Goal: Information Seeking & Learning: Check status

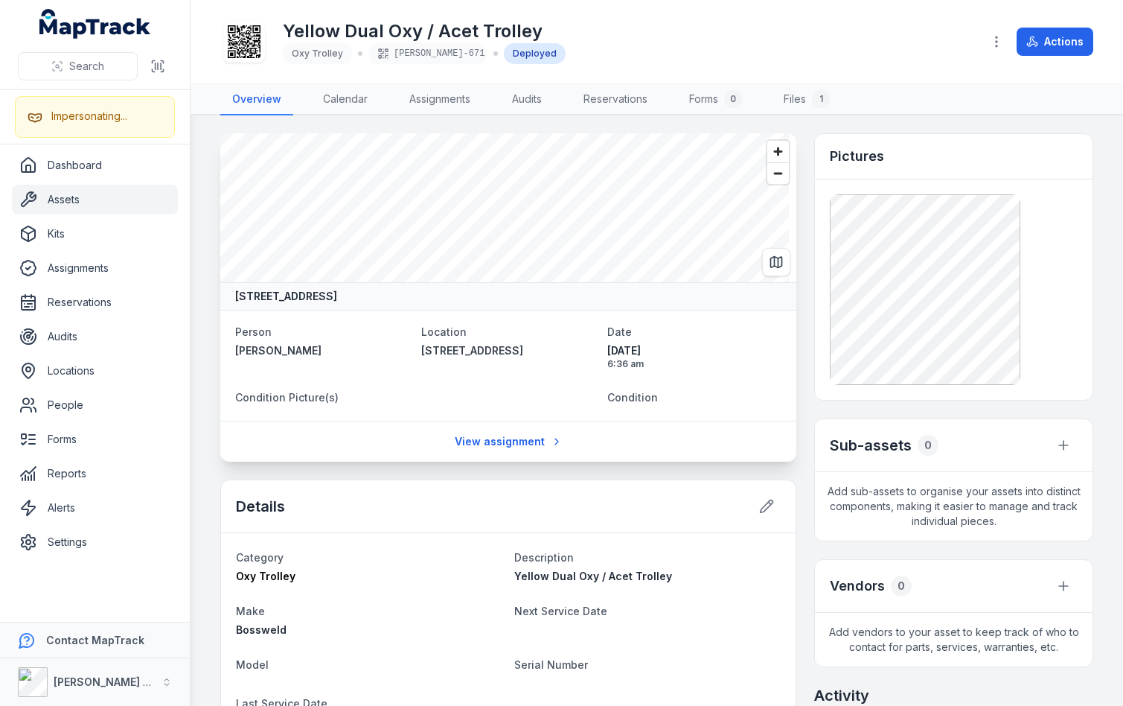
click at [898, 63] on div "Yellow Dual Oxy / Acet Trolley Oxy Trolley ELLIS-671 Deployed" at bounding box center [595, 42] width 750 height 48
click at [904, 83] on header "Toggle Navigation Yellow Dual Oxy / Acet Trolley Oxy Trolley ELLIS-671 Deployed…" at bounding box center [657, 42] width 933 height 84
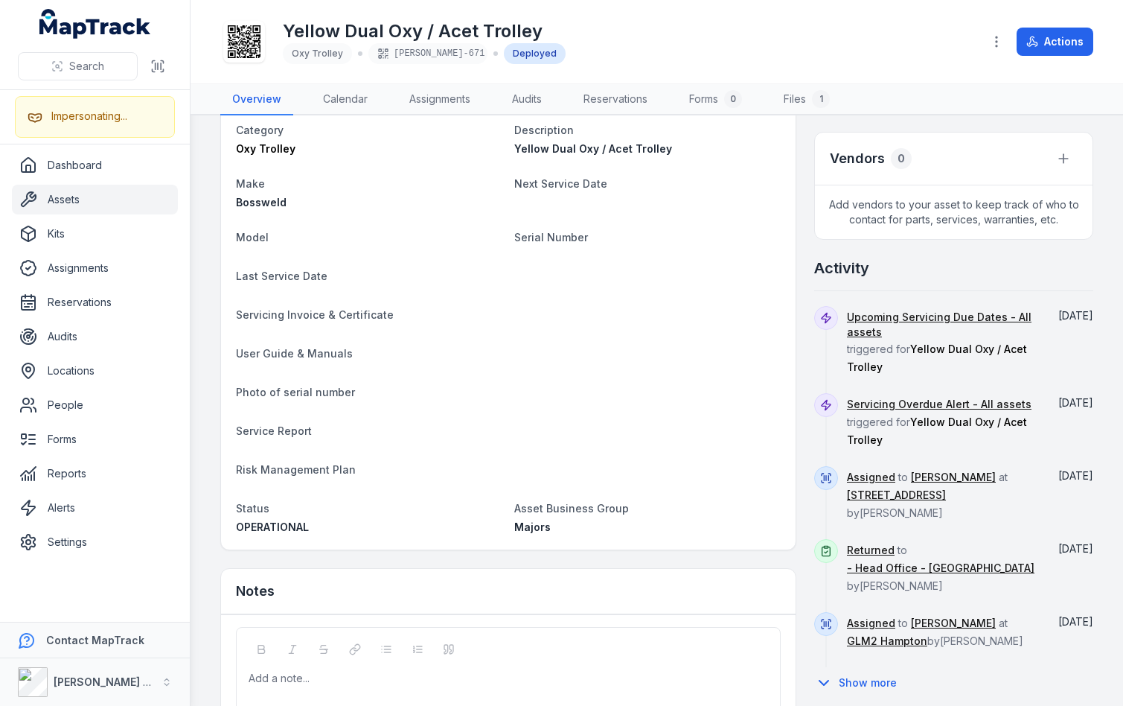
scroll to position [418, 0]
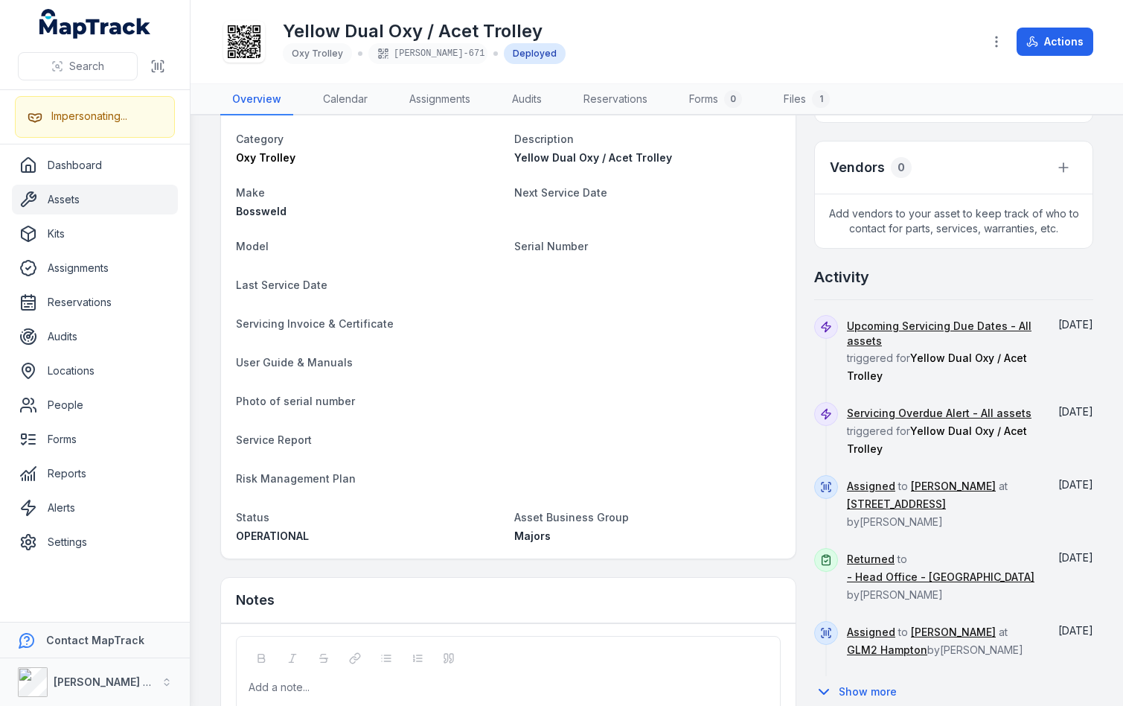
click at [918, 382] on div "Upcoming Servicing Due Dates - All assets triggered for Yellow Dual Oxy / Acet …" at bounding box center [942, 358] width 190 height 87
click at [888, 387] on div "Upcoming Servicing Due Dates - All assets triggered for Yellow Dual Oxy / Acet …" at bounding box center [942, 358] width 190 height 87
click at [863, 92] on nav "Overview Calendar Assignments Audits Reservations Forms 0 Files 1" at bounding box center [656, 99] width 873 height 31
click at [883, 26] on div "Yellow Dual Oxy / Acet Trolley Oxy Trolley ELLIS-671 Deployed" at bounding box center [595, 42] width 750 height 48
click at [894, 89] on nav "Overview Calendar Assignments Audits Reservations Forms 0 Files 1" at bounding box center [656, 99] width 873 height 31
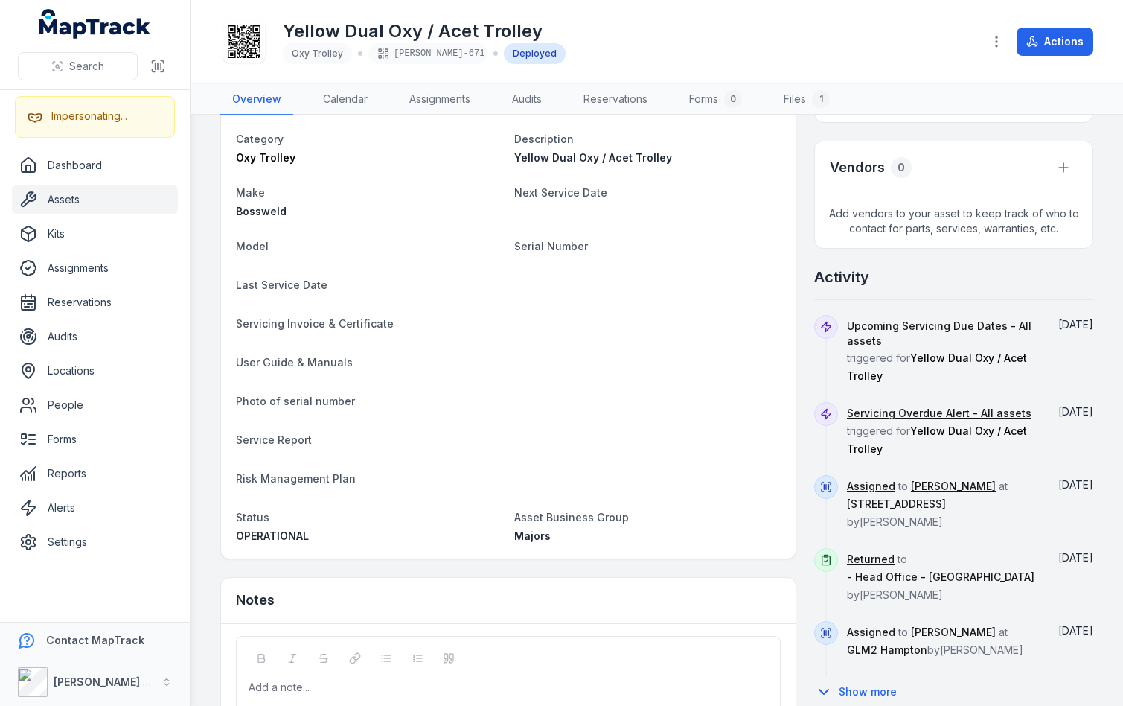
click at [896, 49] on div "Yellow Dual Oxy / Acet Trolley Oxy Trolley ELLIS-671 Deployed" at bounding box center [595, 42] width 750 height 48
click at [658, 312] on dl "Category Oxy Trolley Description Yellow Dual Oxy / Acet Trolley Make Bossweld N…" at bounding box center [508, 337] width 545 height 414
drag, startPoint x: 851, startPoint y: 412, endPoint x: 848, endPoint y: 374, distance: 38.1
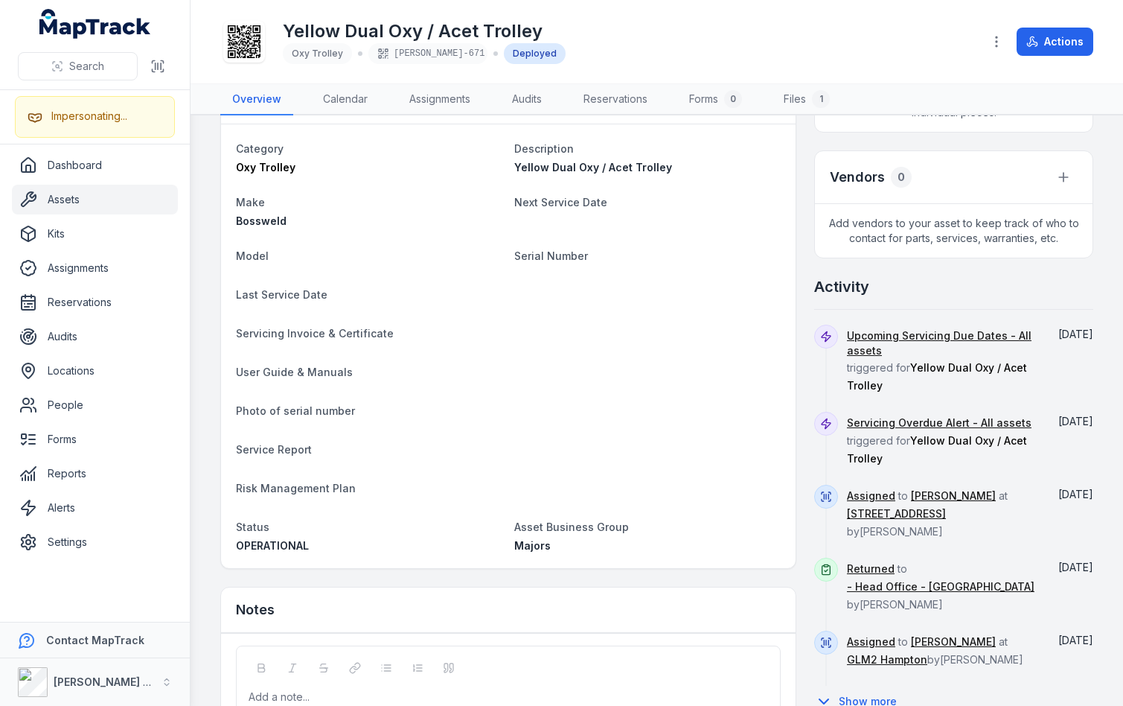
scroll to position [399, 0]
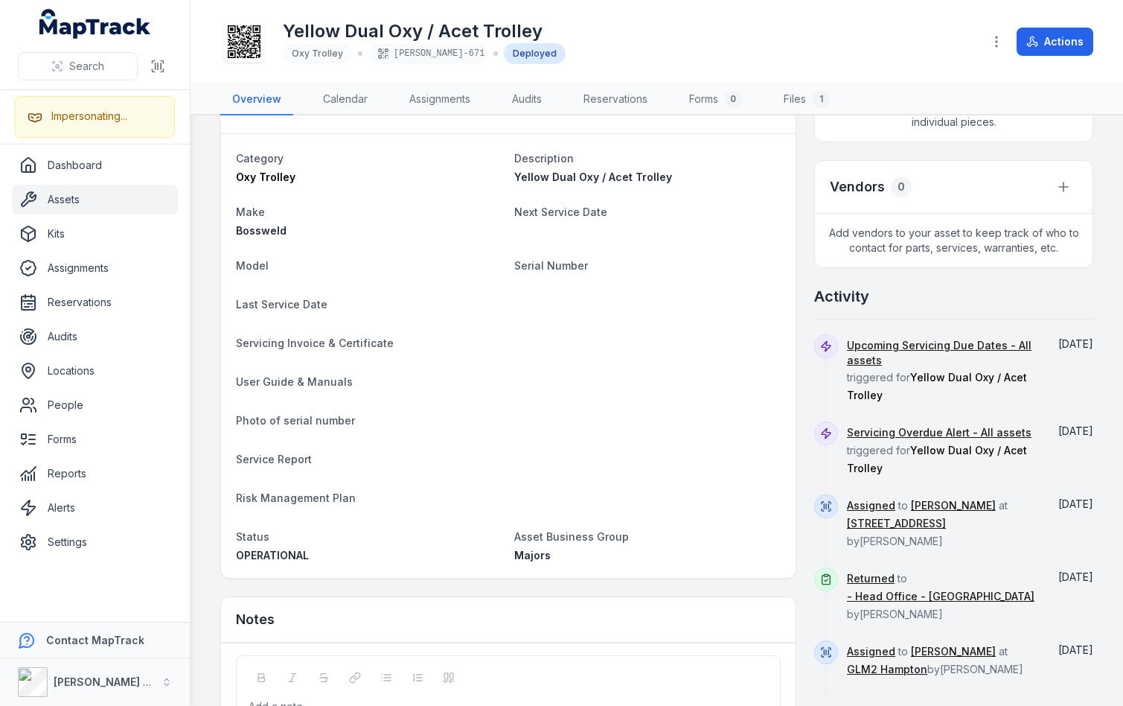
click at [846, 19] on div "Yellow Dual Oxy / Acet Trolley Oxy Trolley ELLIS-671 Deployed" at bounding box center [595, 42] width 750 height 48
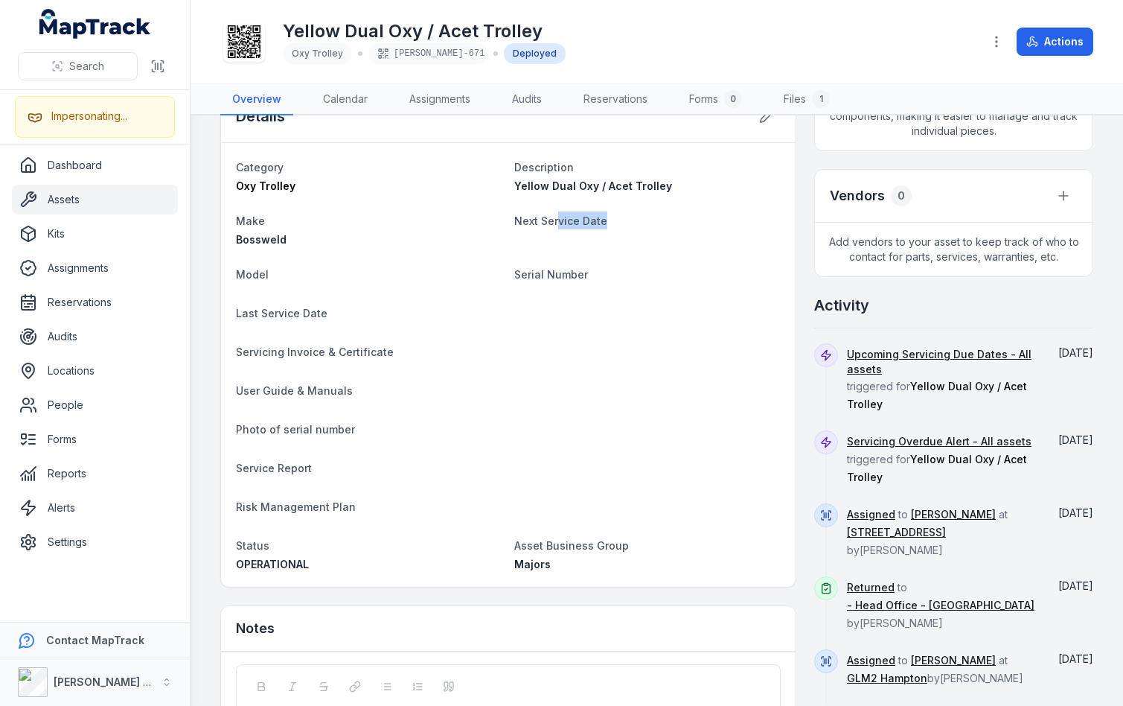
drag, startPoint x: 666, startPoint y: 249, endPoint x: 553, endPoint y: 212, distance: 119.1
click at [553, 212] on dl "Category Oxy Trolley Description Yellow Dual Oxy / Acet Trolley Make Bossweld N…" at bounding box center [508, 365] width 545 height 414
click at [603, 254] on dl "Category Oxy Trolley Description Yellow Dual Oxy / Acet Trolley Make Bossweld N…" at bounding box center [508, 365] width 545 height 414
click at [910, 10] on div "Yellow Dual Oxy / Acet Trolley Oxy Trolley ELLIS-671 Deployed Actions" at bounding box center [656, 41] width 873 height 71
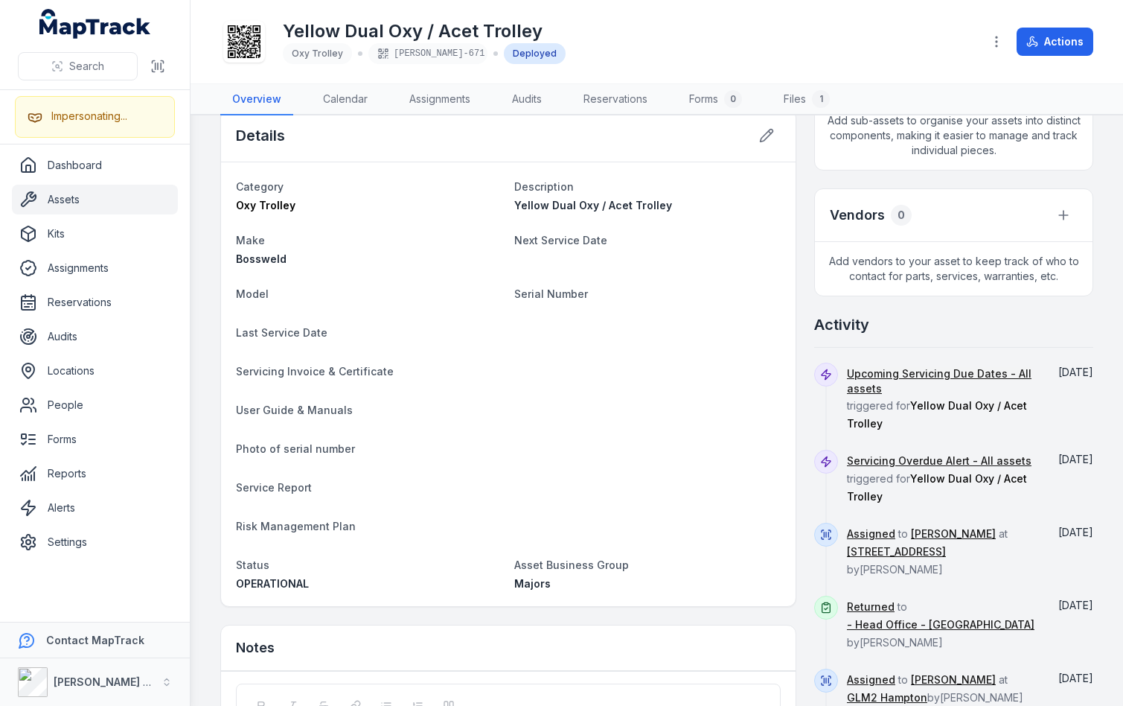
scroll to position [438, 0]
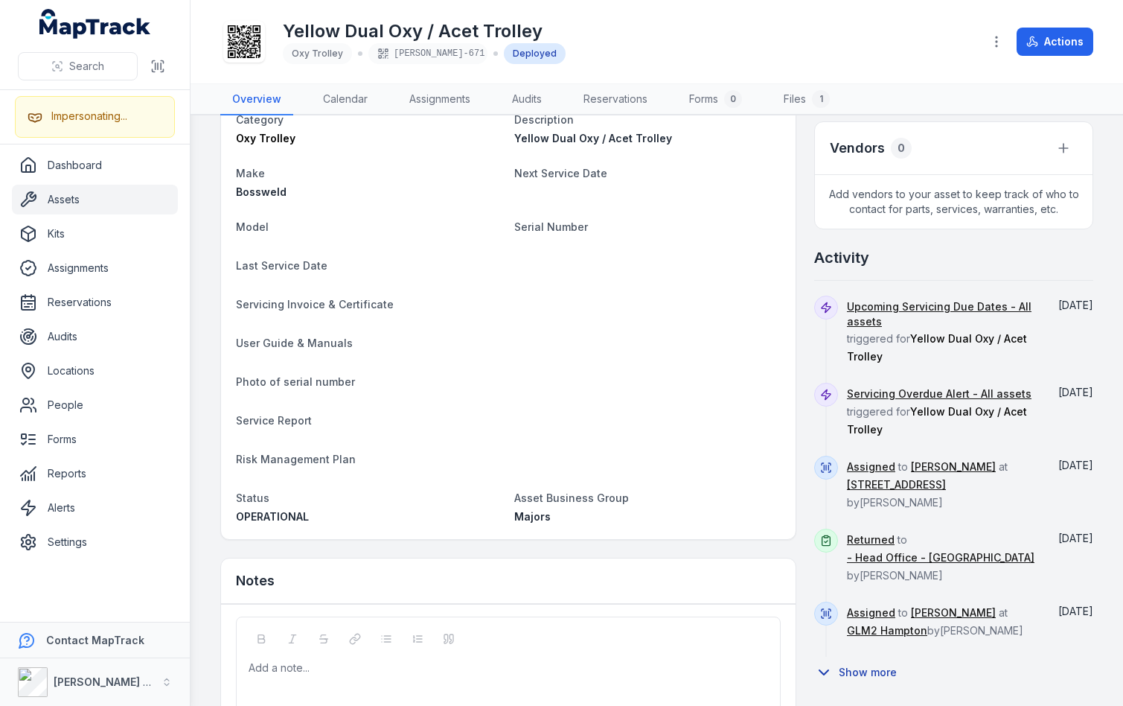
click at [870, 656] on button "Show more" at bounding box center [860, 671] width 92 height 31
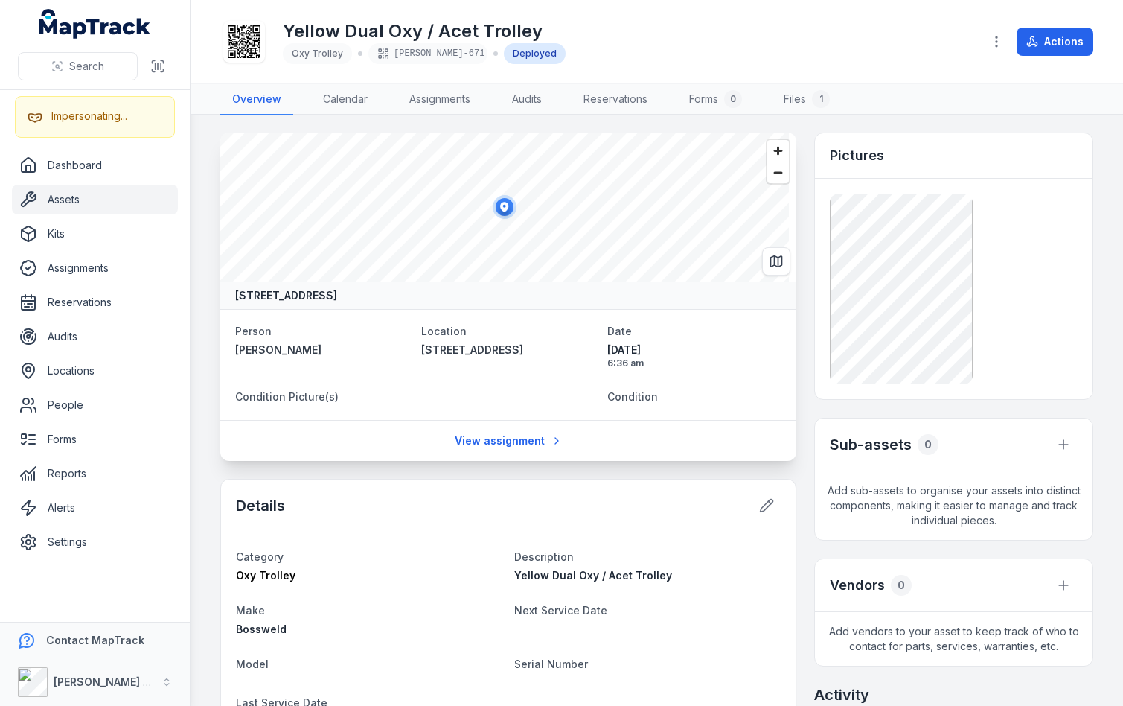
scroll to position [0, 0]
click at [802, 479] on div "3 Federation Way, Moorabbin Airport, Melbourne Victoria 3194, Australia Person …" at bounding box center [656, 687] width 873 height 1108
click at [801, 453] on div "3 Federation Way, Moorabbin Airport, Melbourne Victoria 3194, Australia Person …" at bounding box center [656, 687] width 873 height 1108
click at [799, 417] on div "3 Federation Way, Moorabbin Airport, Melbourne Victoria 3194, Australia Person …" at bounding box center [656, 687] width 873 height 1108
click at [801, 409] on div "3 Federation Way, Moorabbin Airport, Melbourne Victoria 3194, Australia Person …" at bounding box center [656, 687] width 873 height 1108
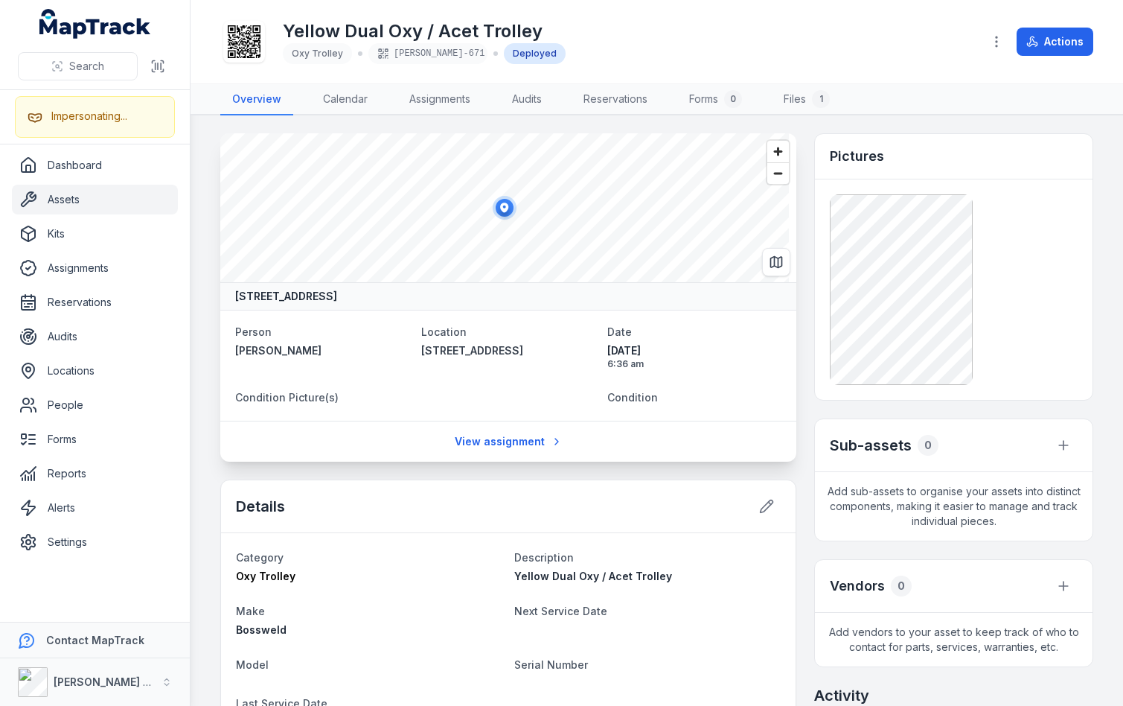
click at [808, 60] on div "Yellow Dual Oxy / Acet Trolley Oxy Trolley ELLIS-671 Deployed" at bounding box center [595, 42] width 750 height 48
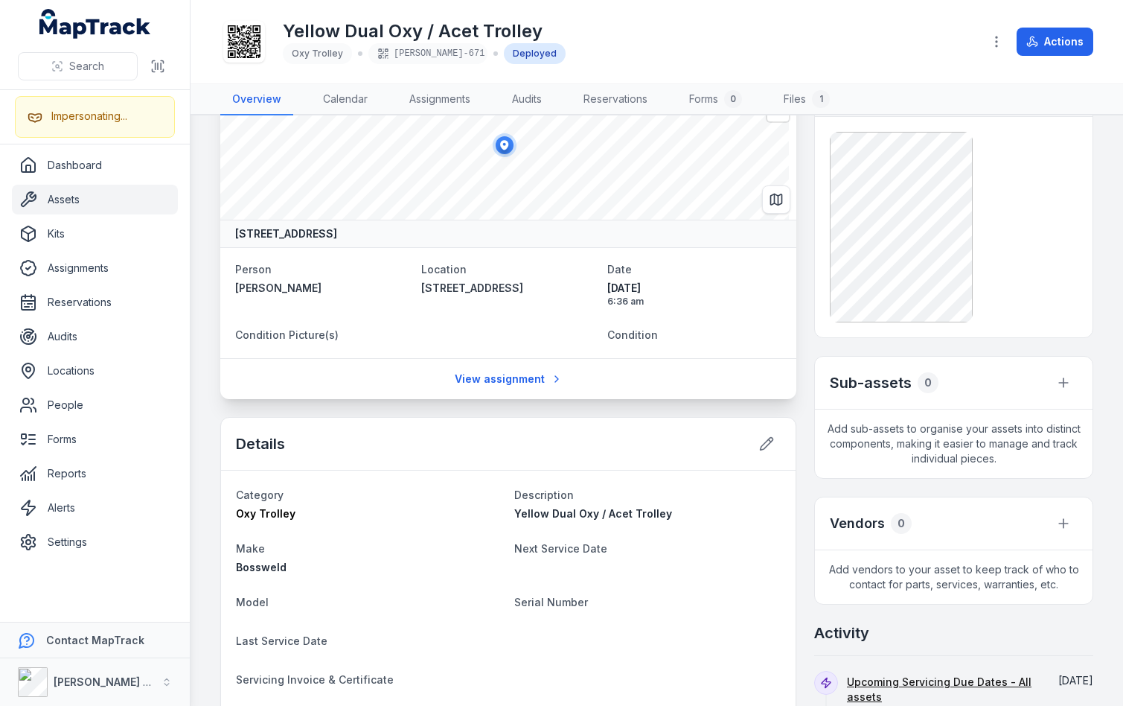
scroll to position [294, 0]
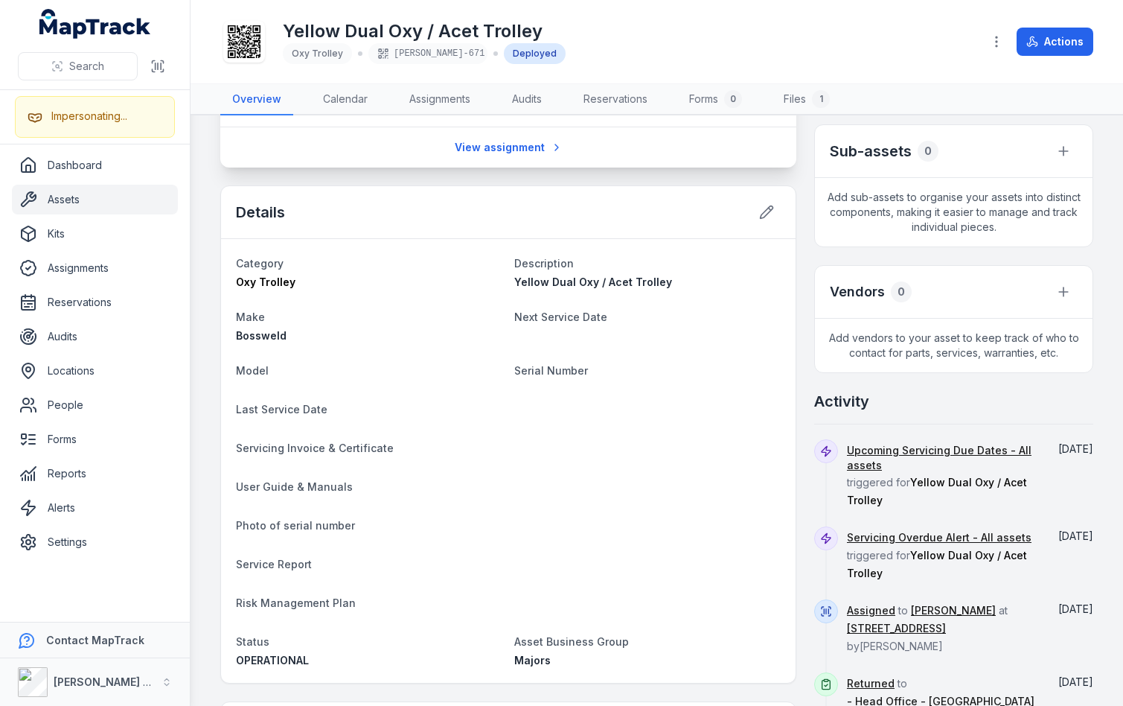
click at [799, 223] on div "3 Federation Way, Moorabbin Airport, Melbourne Victoria 3194, Australia Person …" at bounding box center [656, 393] width 873 height 1108
click at [797, 252] on div "3 Federation Way, Moorabbin Airport, Melbourne Victoria 3194, Australia Person …" at bounding box center [656, 393] width 873 height 1108
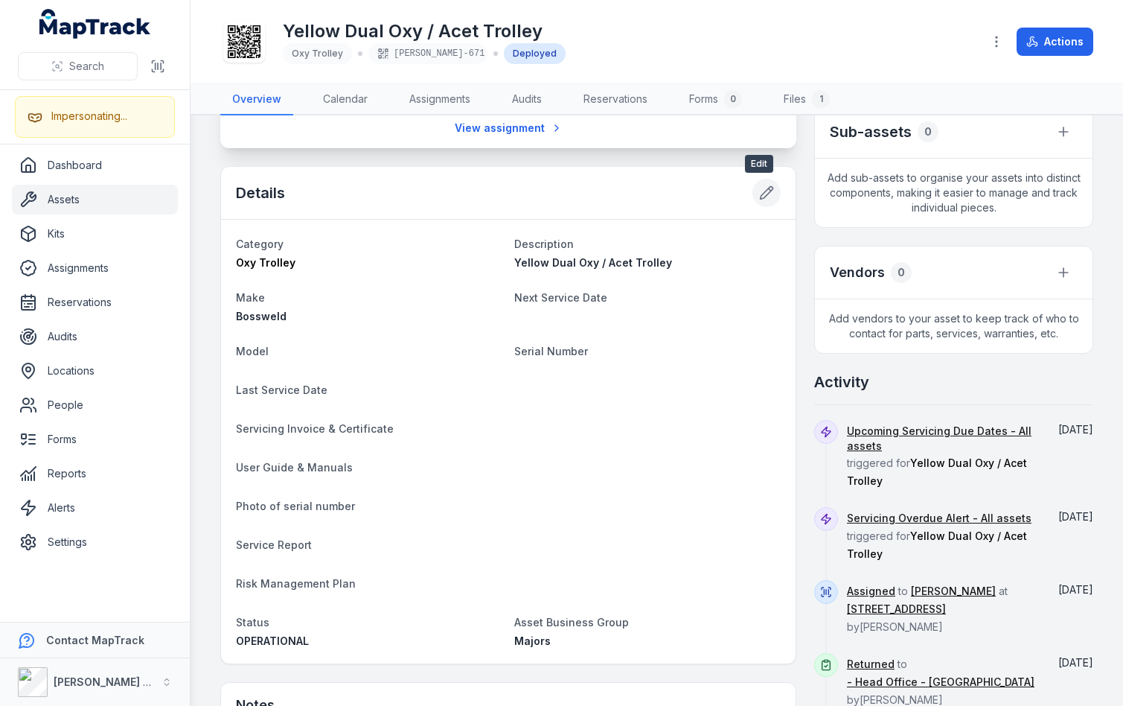
click at [753, 200] on button at bounding box center [766, 193] width 28 height 28
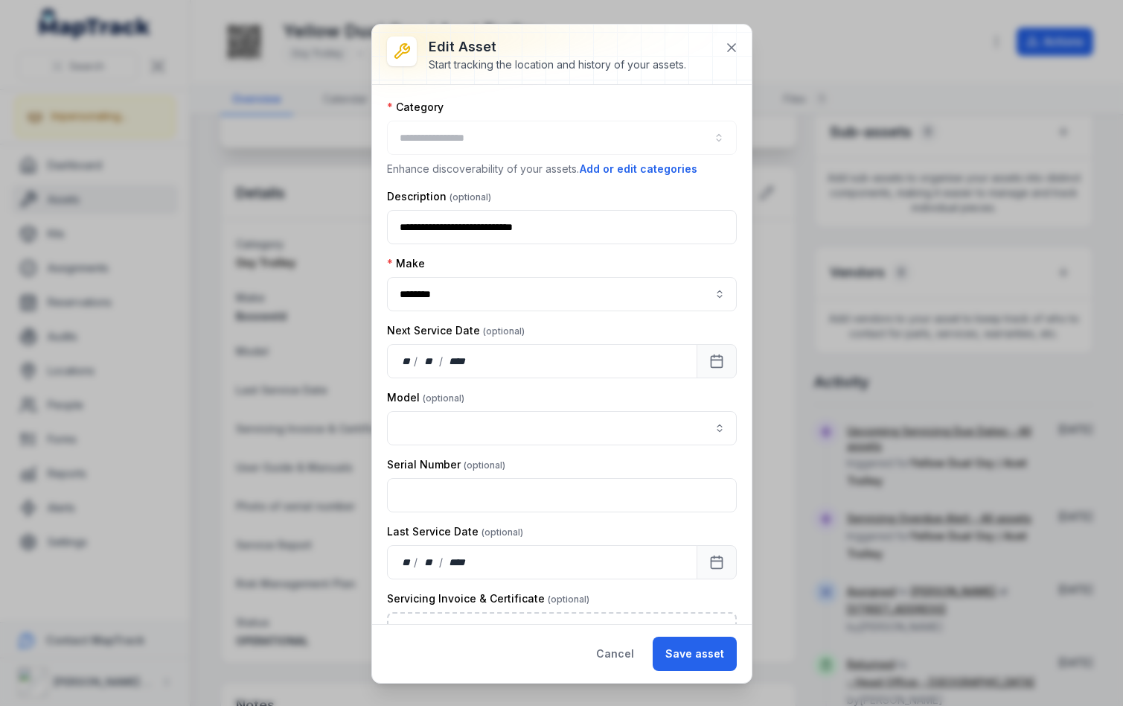
type input "**********"
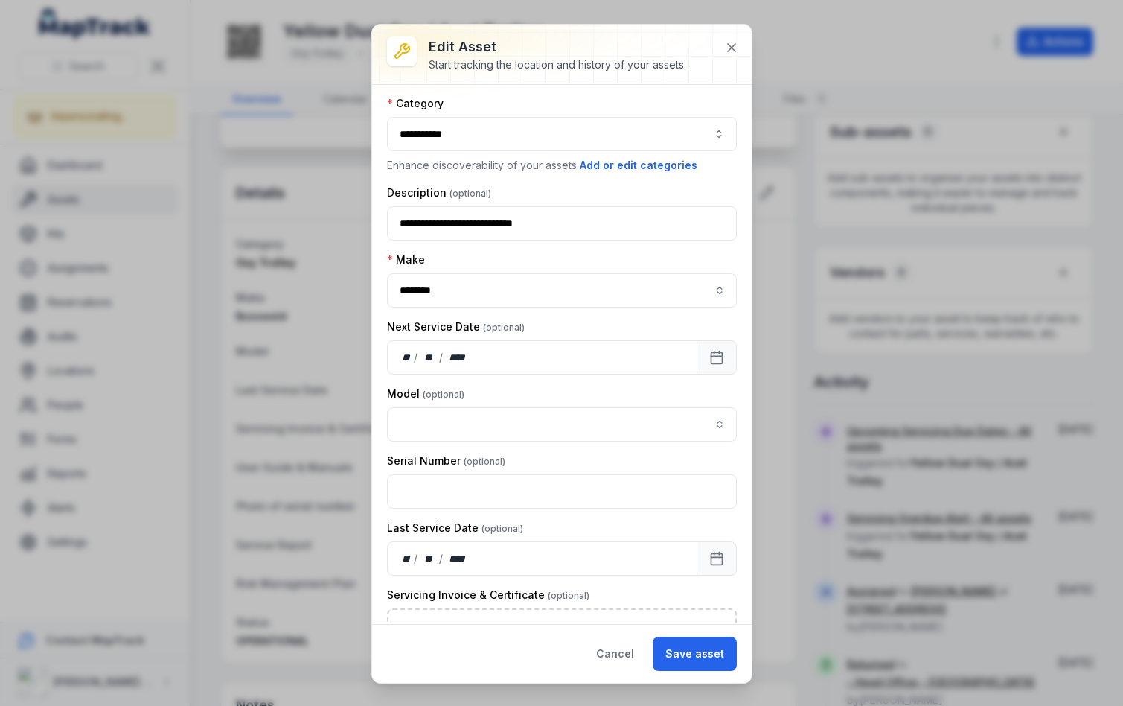
scroll to position [0, 0]
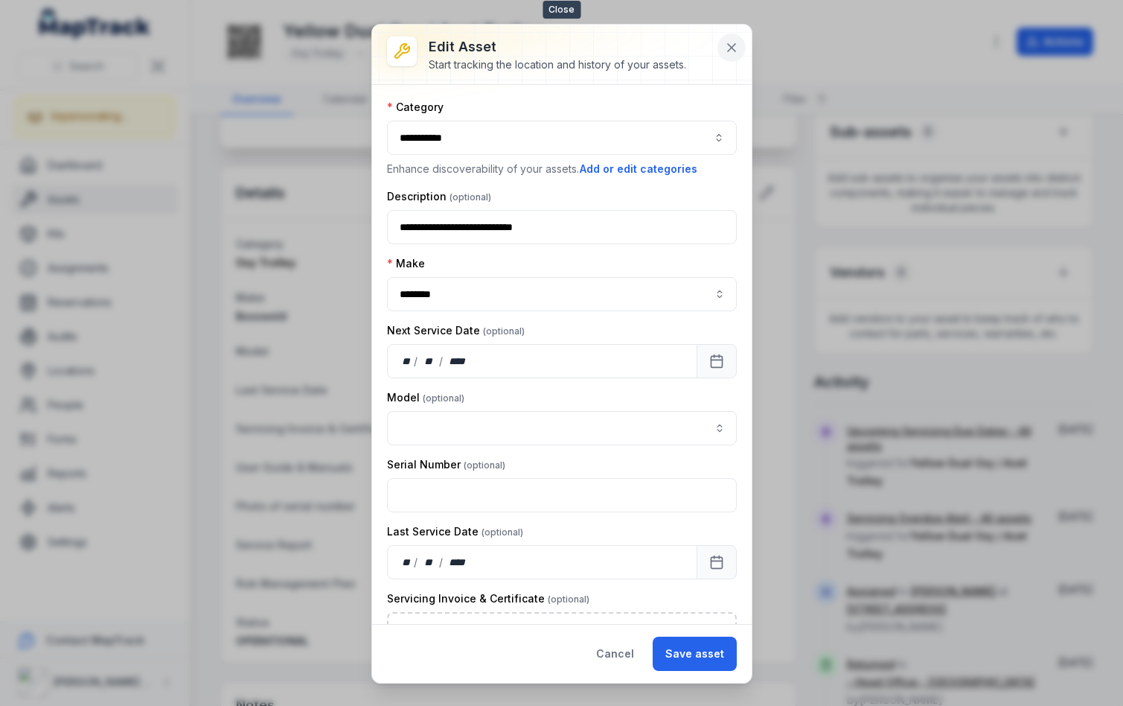
click at [729, 55] on button at bounding box center [731, 47] width 28 height 28
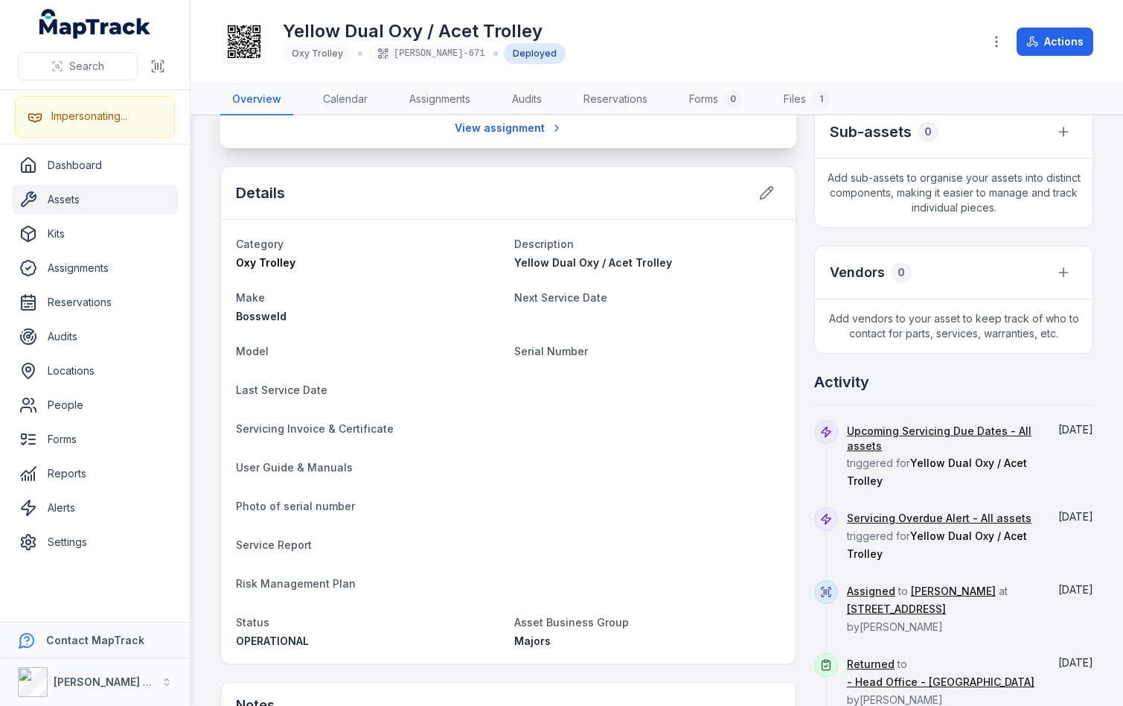
click at [795, 48] on div "Yellow Dual Oxy / Acet Trolley Oxy Trolley ELLIS-671 Deployed" at bounding box center [595, 42] width 750 height 48
click at [805, 33] on div "Yellow Dual Oxy / Acet Trolley Oxy Trolley ELLIS-671 Deployed" at bounding box center [595, 42] width 750 height 48
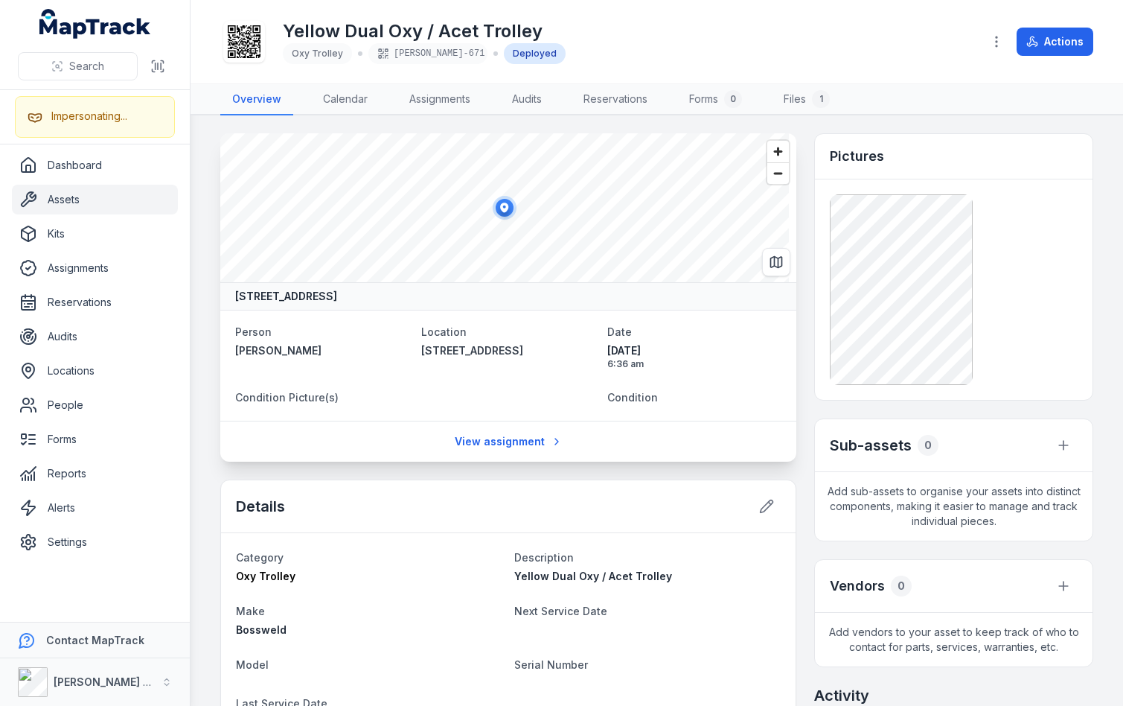
click at [797, 153] on div "3 Federation Way, Moorabbin Airport, Melbourne Victoria 3194, Australia Person …" at bounding box center [656, 687] width 873 height 1108
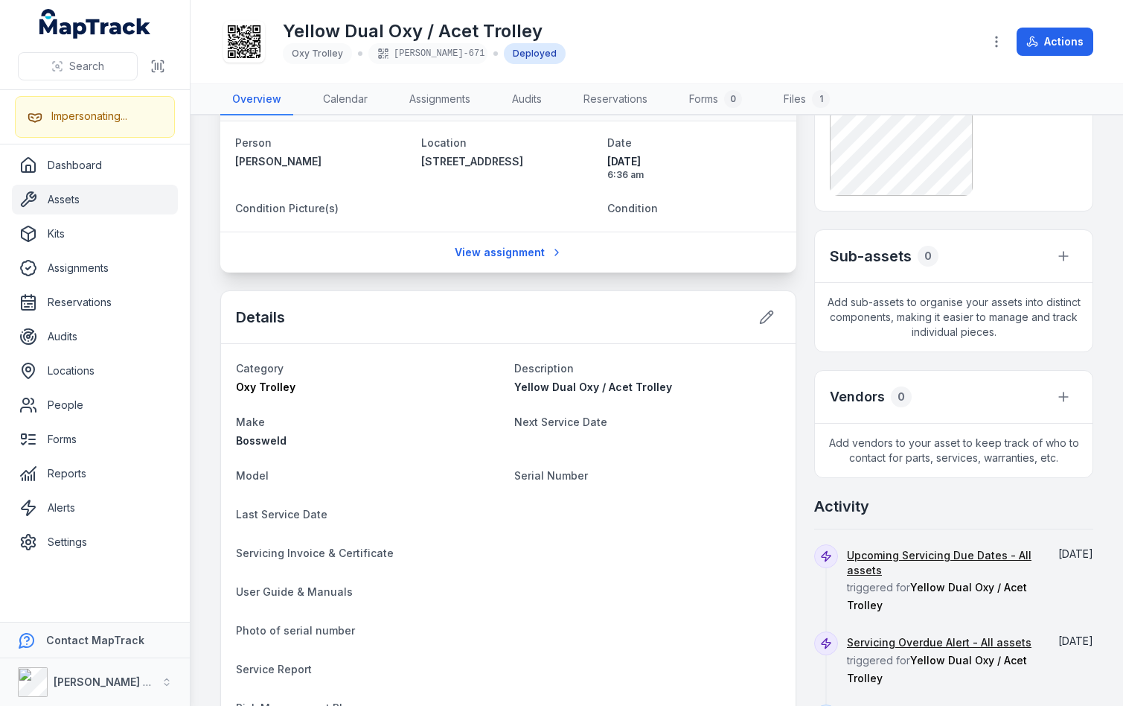
click at [797, 153] on div "3 Federation Way, Moorabbin Airport, Melbourne Victoria 3194, Australia Person …" at bounding box center [656, 498] width 873 height 1108
click at [811, 48] on div "Yellow Dual Oxy / Acet Trolley Oxy Trolley ELLIS-671 Deployed" at bounding box center [595, 42] width 750 height 48
click at [812, 33] on div "Yellow Dual Oxy / Acet Trolley Oxy Trolley ELLIS-671 Deployed" at bounding box center [595, 42] width 750 height 48
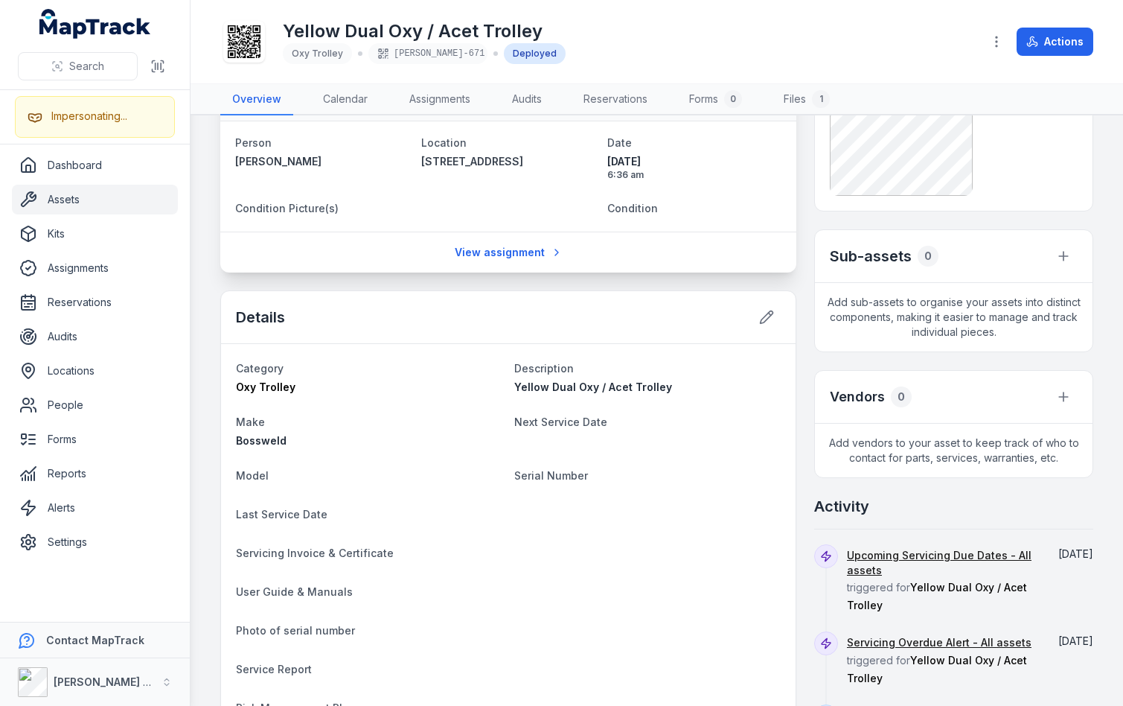
click at [804, 49] on div "Yellow Dual Oxy / Acet Trolley Oxy Trolley ELLIS-671 Deployed" at bounding box center [595, 42] width 750 height 48
click at [794, 45] on div "Yellow Dual Oxy / Acet Trolley Oxy Trolley ELLIS-671 Deployed" at bounding box center [595, 42] width 750 height 48
click at [800, 424] on div "3 Federation Way, Moorabbin Airport, Melbourne Victoria 3194, Australia Person …" at bounding box center [656, 498] width 873 height 1108
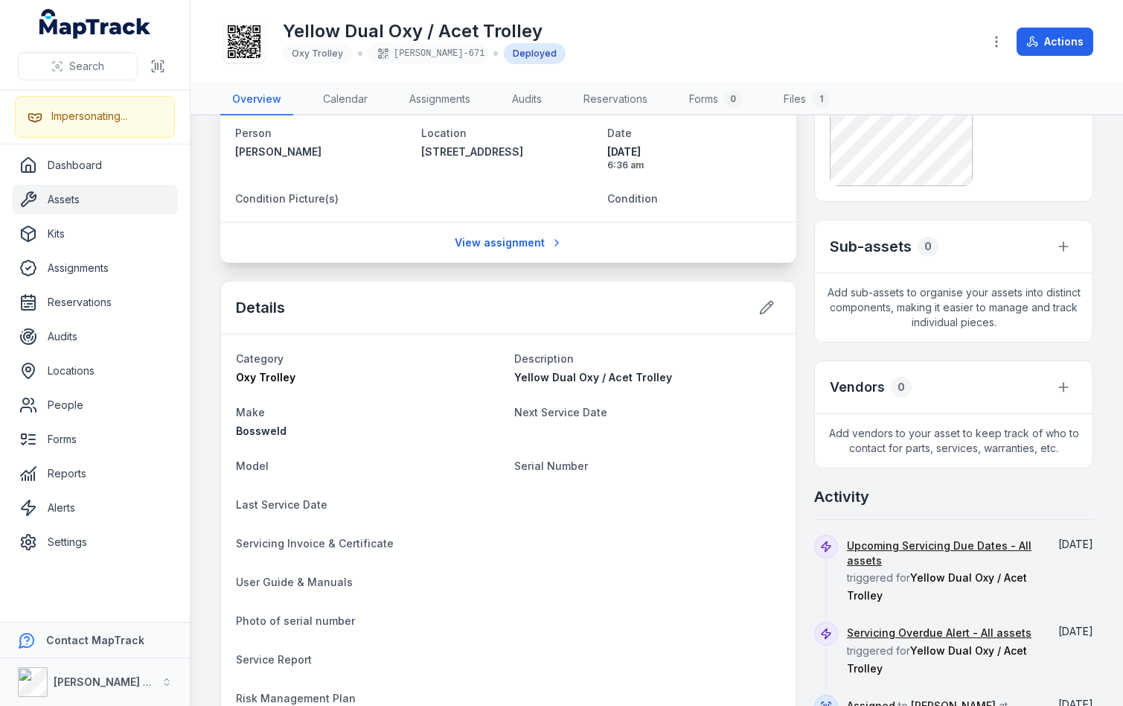
scroll to position [208, 0]
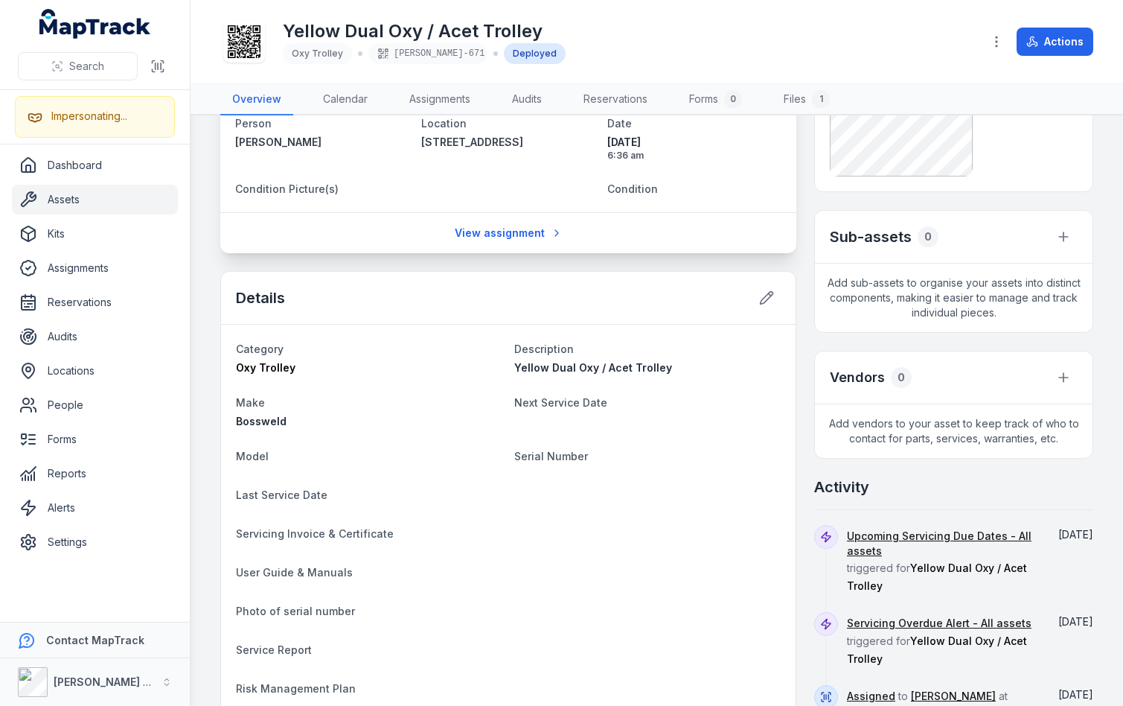
click at [907, 495] on div "Activity" at bounding box center [953, 492] width 279 height 33
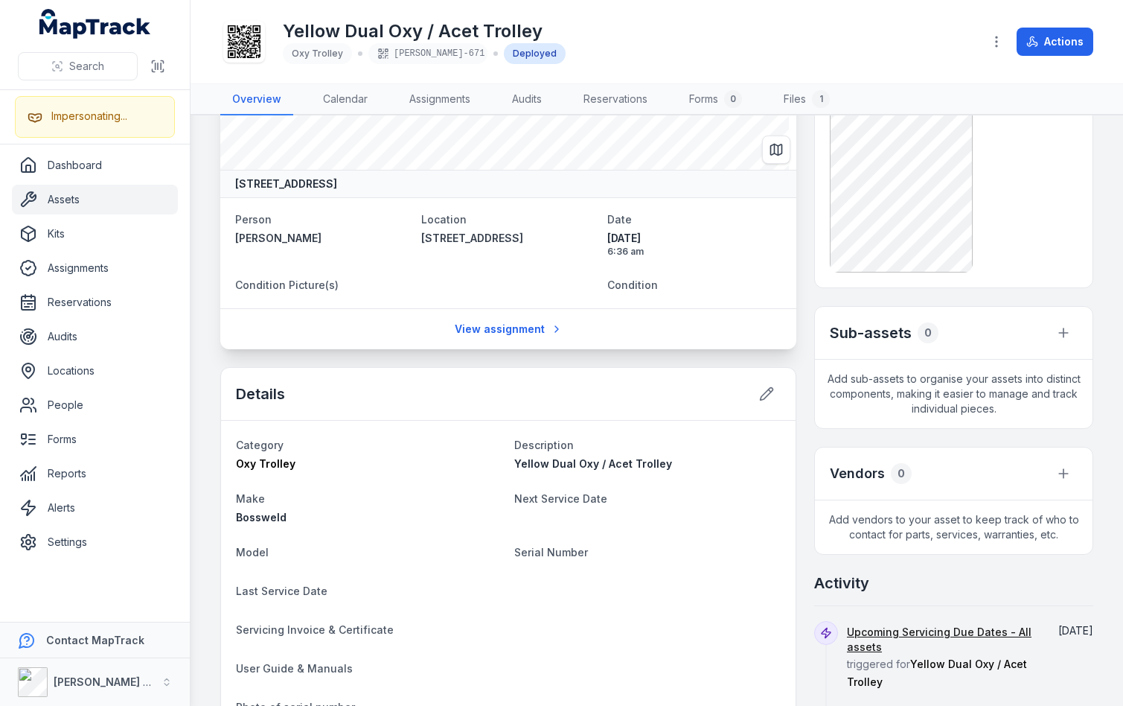
scroll to position [0, 0]
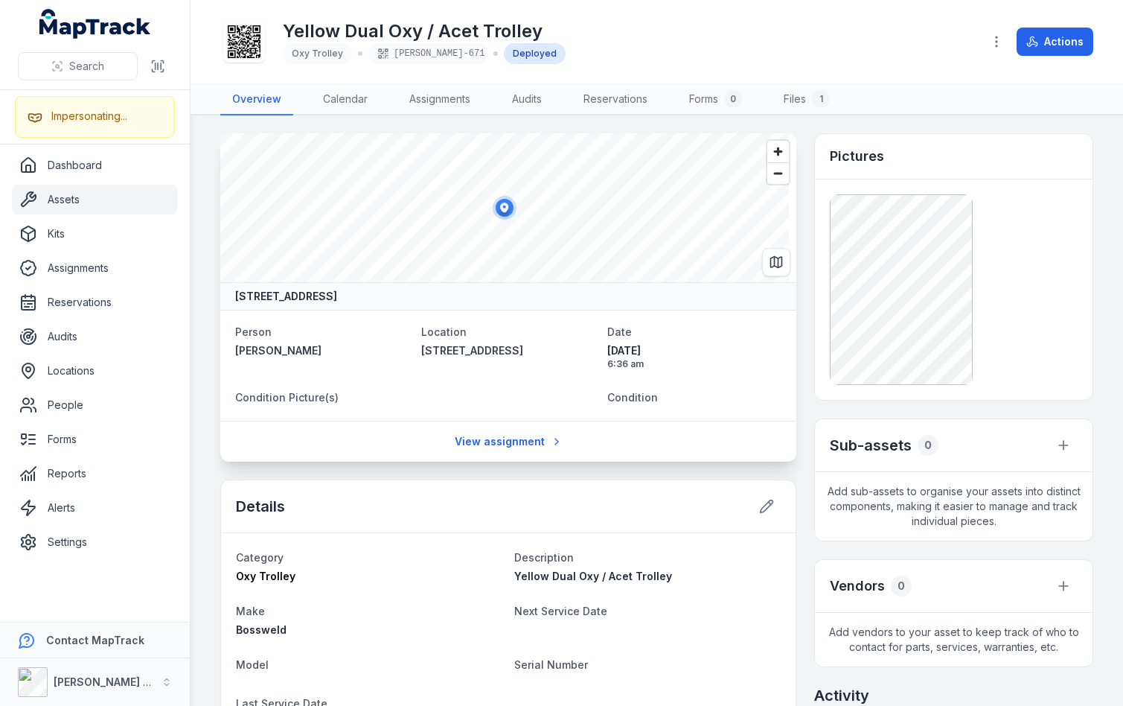
click at [939, 93] on nav "Overview Calendar Assignments Audits Reservations Forms 0 Files 1" at bounding box center [656, 99] width 873 height 31
click at [949, 33] on div "Yellow Dual Oxy / Acet Trolley Oxy Trolley ELLIS-671 Deployed" at bounding box center [595, 42] width 750 height 48
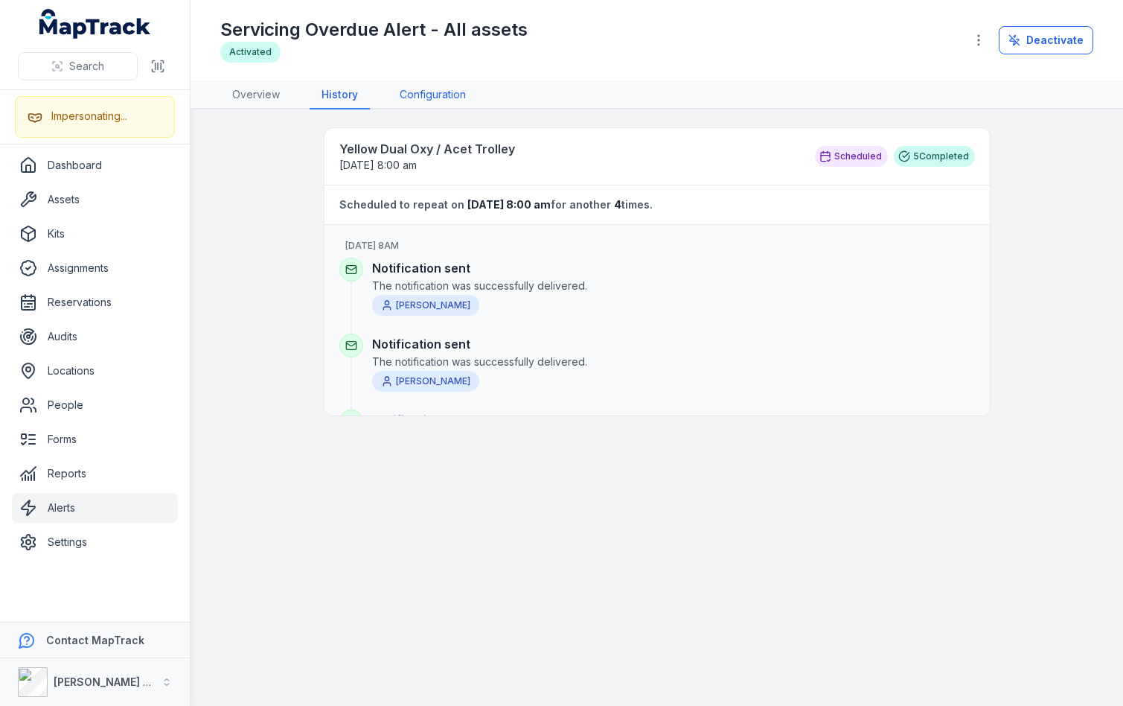
click at [424, 98] on link "Configuration" at bounding box center [433, 95] width 90 height 28
click at [508, 49] on span "Activated" at bounding box center [373, 52] width 307 height 21
click at [504, 37] on h1 "Servicing Overdue Alert - All assets" at bounding box center [373, 30] width 307 height 24
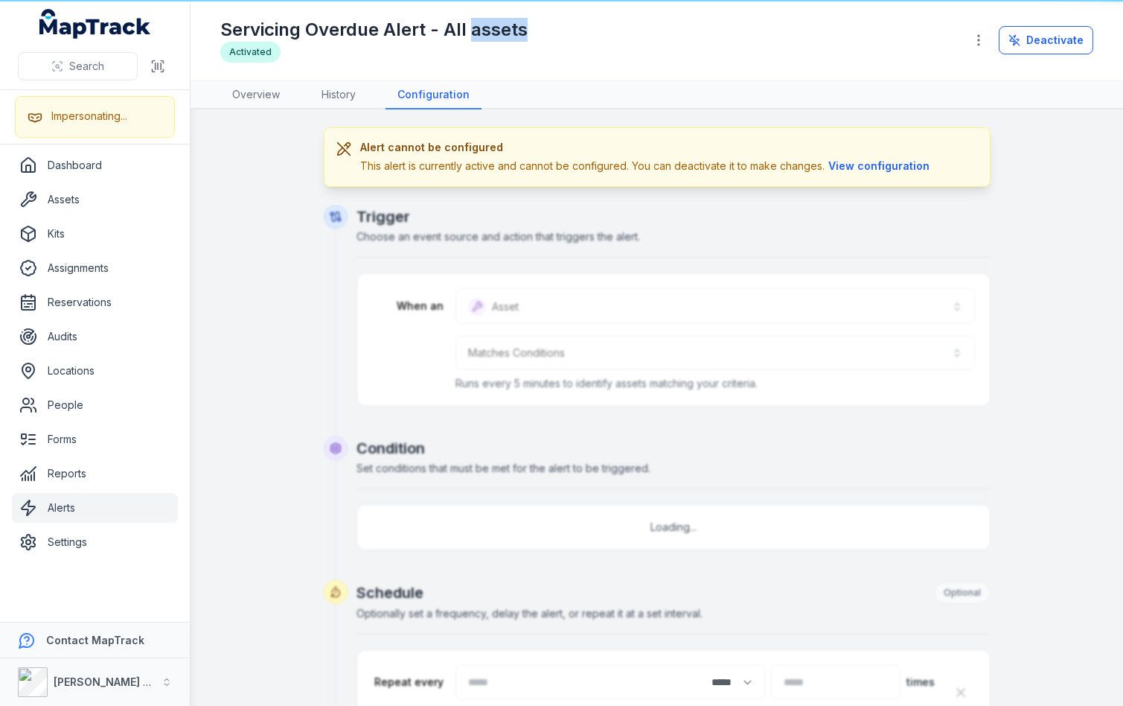
click at [566, 41] on div "Servicing Overdue Alert - All assets Activated" at bounding box center [586, 40] width 732 height 45
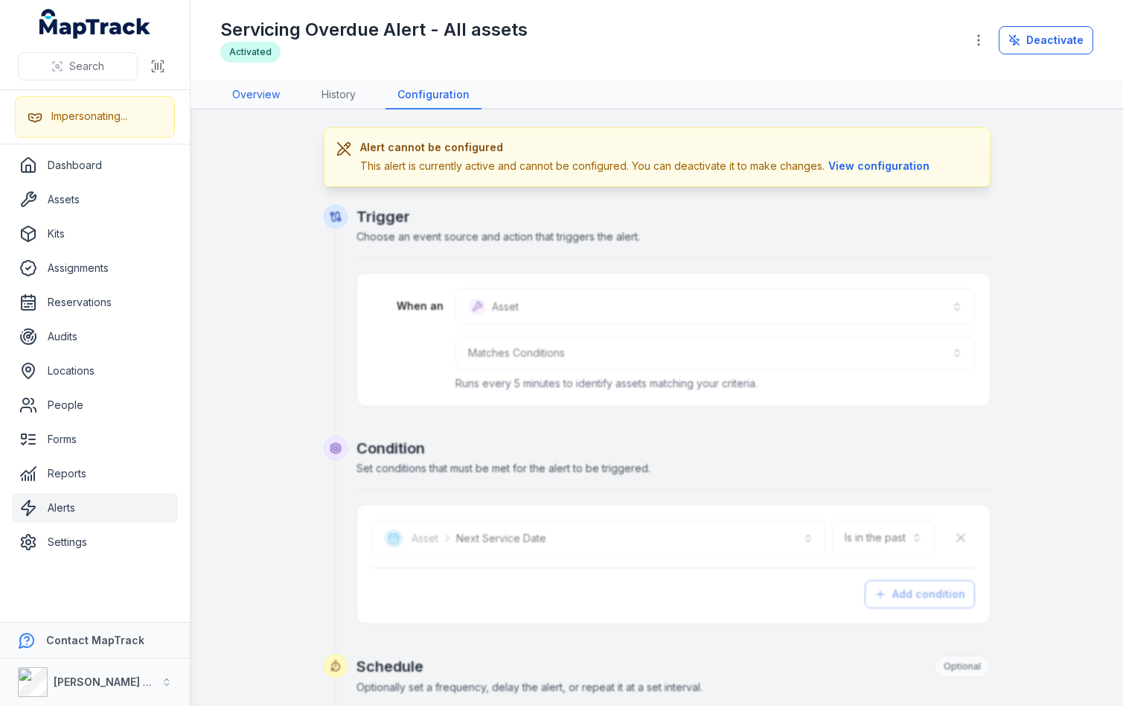
click at [257, 98] on link "Overview" at bounding box center [255, 95] width 71 height 28
click at [484, 28] on h1 "Servicing Overdue Alert - All assets" at bounding box center [373, 30] width 307 height 24
click at [602, 26] on div "Servicing Overdue Alert - All assets Activated" at bounding box center [586, 40] width 732 height 45
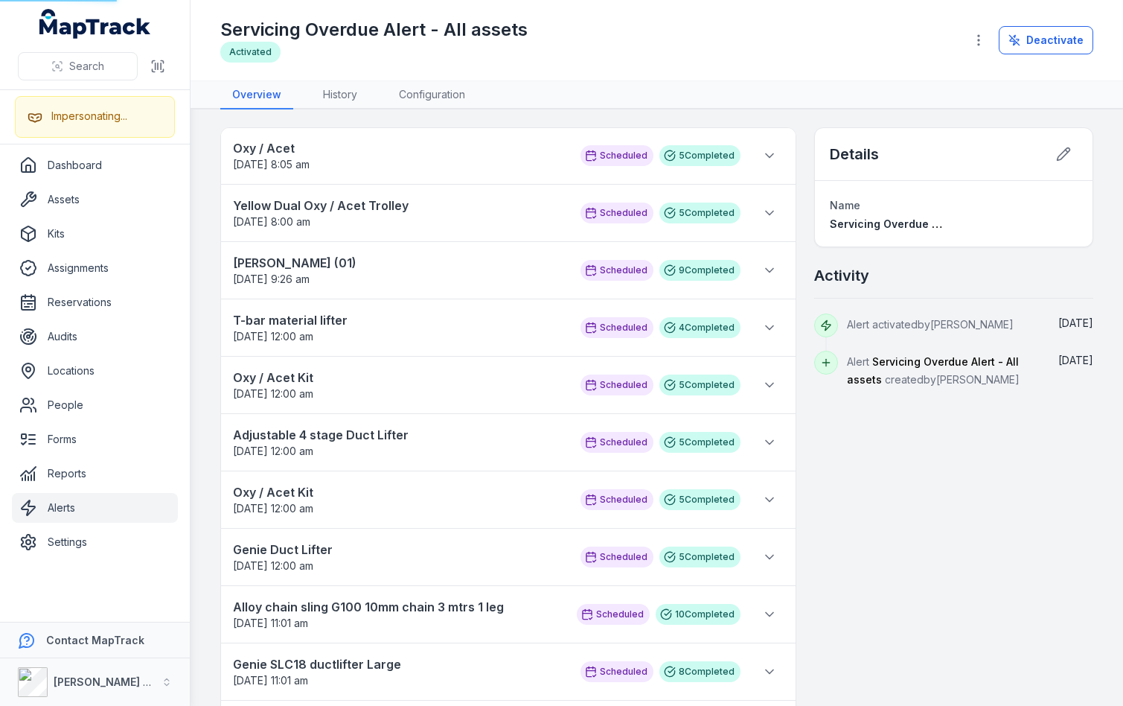
click at [672, 22] on div "Servicing Overdue Alert - All assets Activated" at bounding box center [586, 40] width 732 height 45
click at [726, 25] on div "Servicing Overdue Alert - All assets Activated" at bounding box center [586, 40] width 732 height 45
click at [875, 31] on div "Servicing Overdue Alert - All assets Activated" at bounding box center [586, 40] width 732 height 45
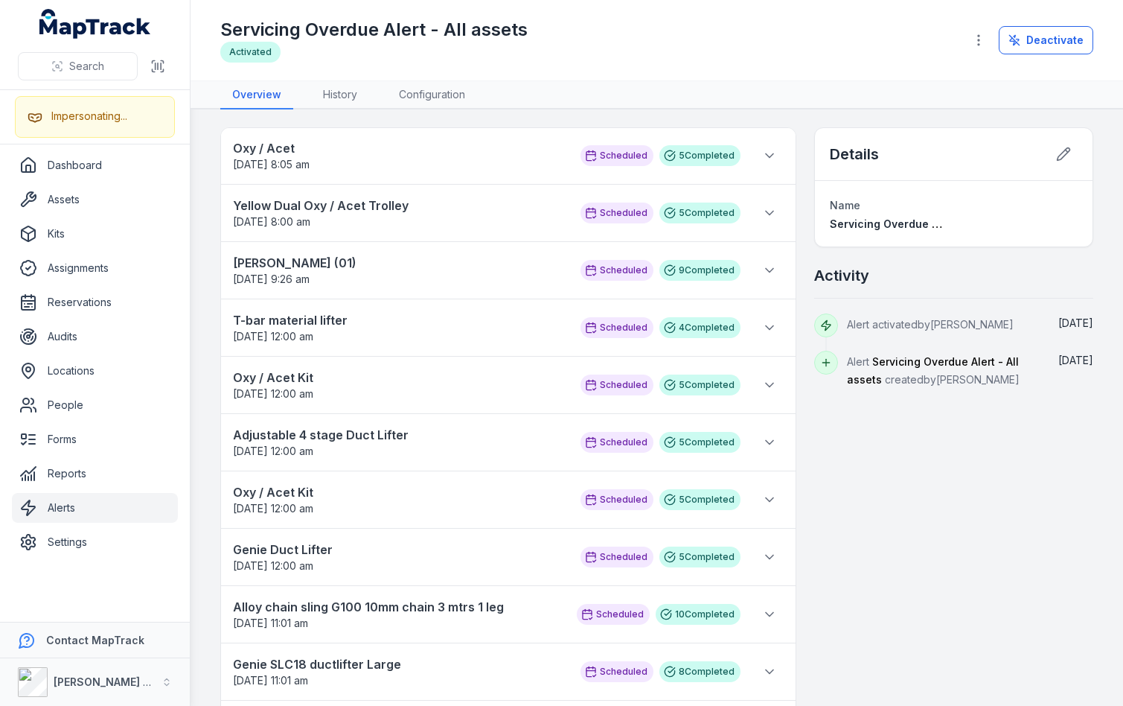
click at [868, 85] on nav "Overview History Configuration" at bounding box center [656, 95] width 873 height 28
click at [871, 49] on div "Servicing Overdue Alert - All assets Activated" at bounding box center [586, 40] width 732 height 45
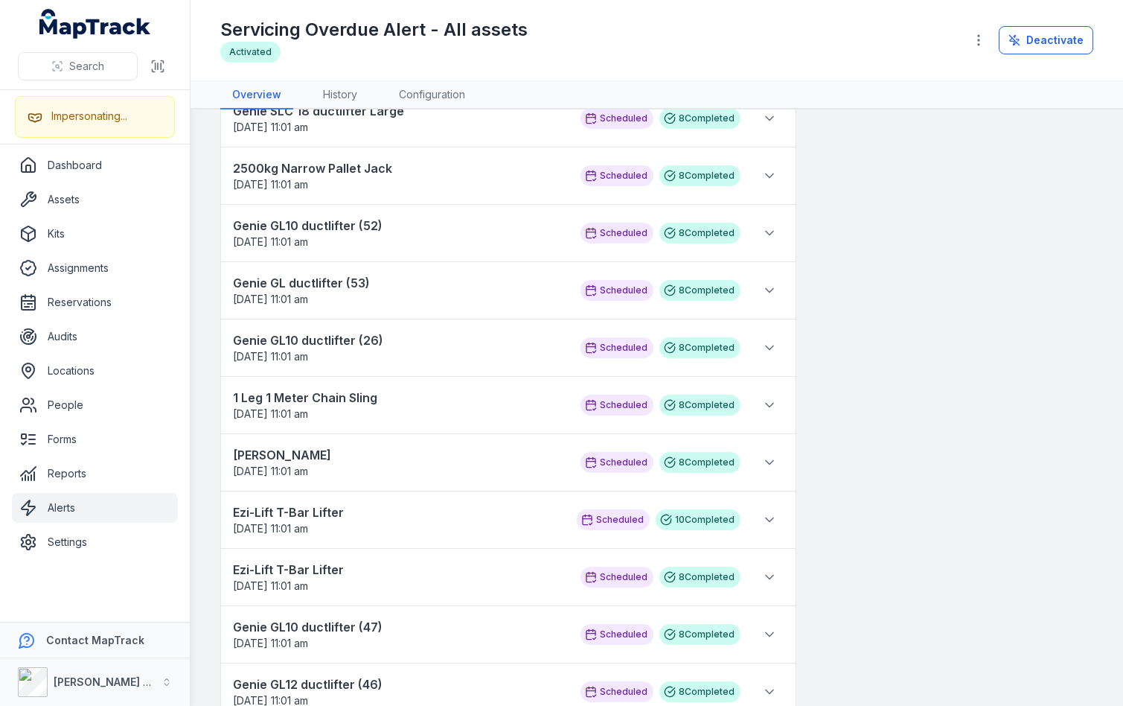
scroll to position [1508, 0]
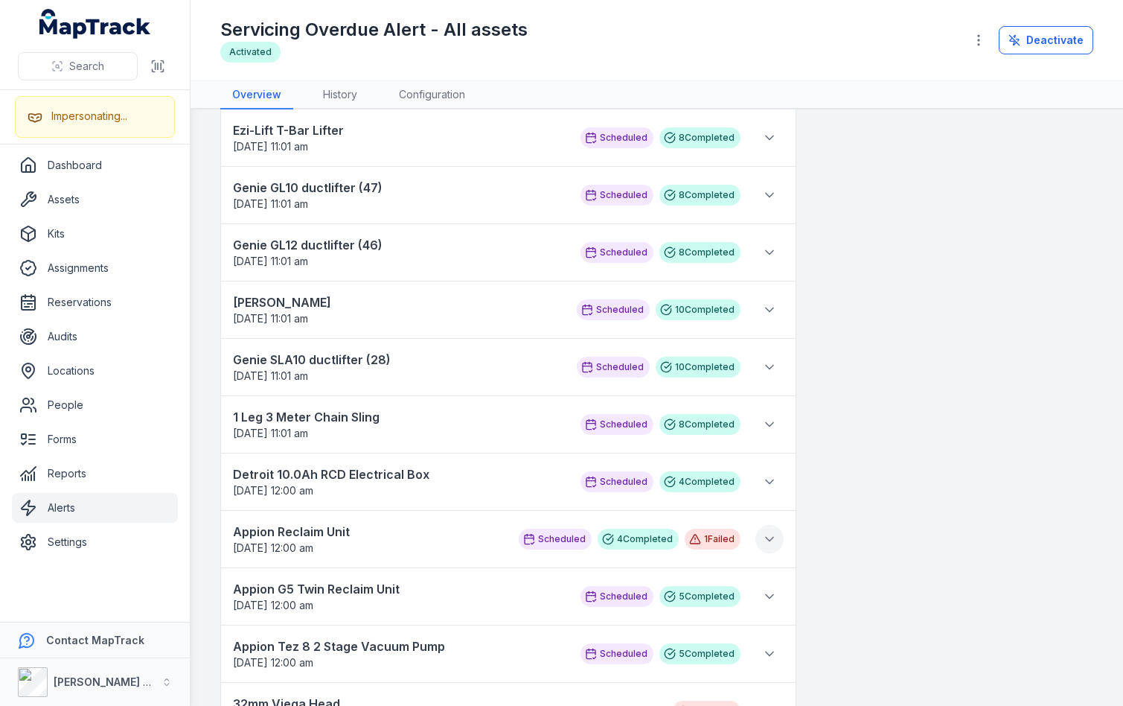
click at [764, 537] on icon at bounding box center [769, 538] width 15 height 15
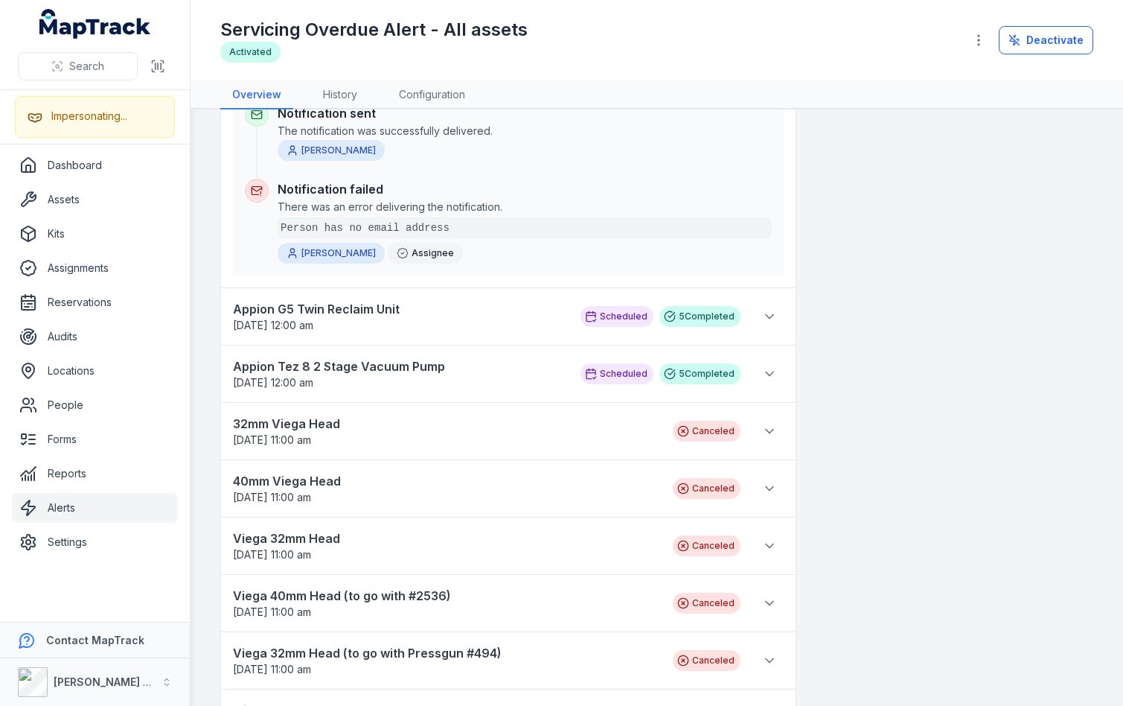
scroll to position [2027, 0]
click at [772, 437] on button at bounding box center [769, 430] width 28 height 28
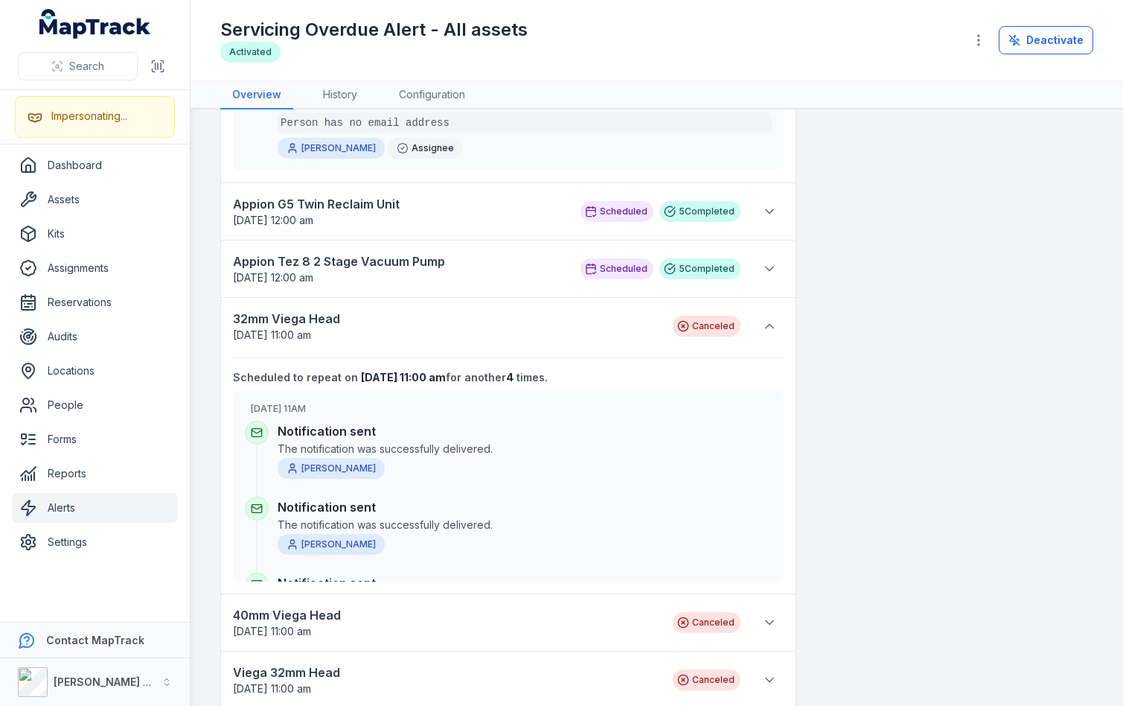
scroll to position [0, 0]
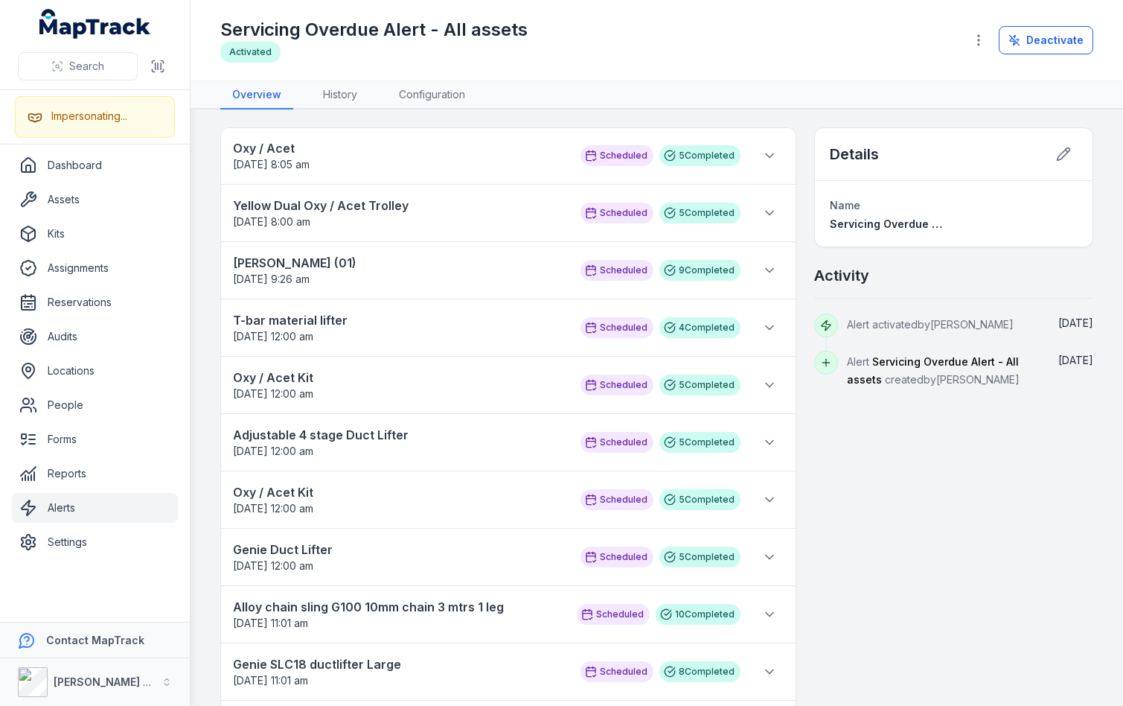
click at [895, 80] on header "Toggle Navigation Servicing Overdue Alert - All assets Activated Deactivate" at bounding box center [657, 40] width 933 height 81
click at [906, 36] on div "Servicing Overdue Alert - All assets Activated" at bounding box center [586, 40] width 732 height 45
click at [452, 102] on link "Configuration" at bounding box center [432, 95] width 90 height 28
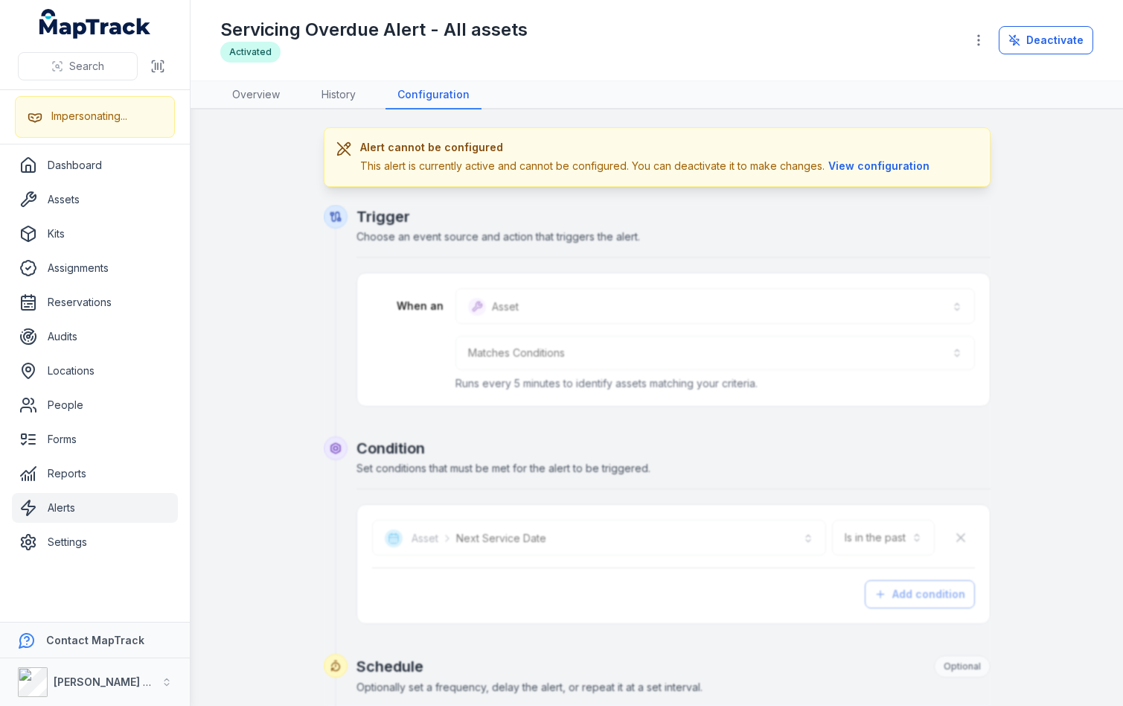
click at [597, 62] on div "Servicing Overdue Alert - All assets Activated" at bounding box center [586, 40] width 732 height 45
click at [739, 42] on div "Servicing Overdue Alert - All assets Activated" at bounding box center [586, 40] width 732 height 45
click at [822, 42] on div "Servicing Overdue Alert - All assets Activated" at bounding box center [586, 40] width 732 height 45
click at [906, 43] on div "Servicing Overdue Alert - All assets Activated" at bounding box center [586, 40] width 732 height 45
click at [1019, 170] on div "**********" at bounding box center [656, 679] width 873 height 1105
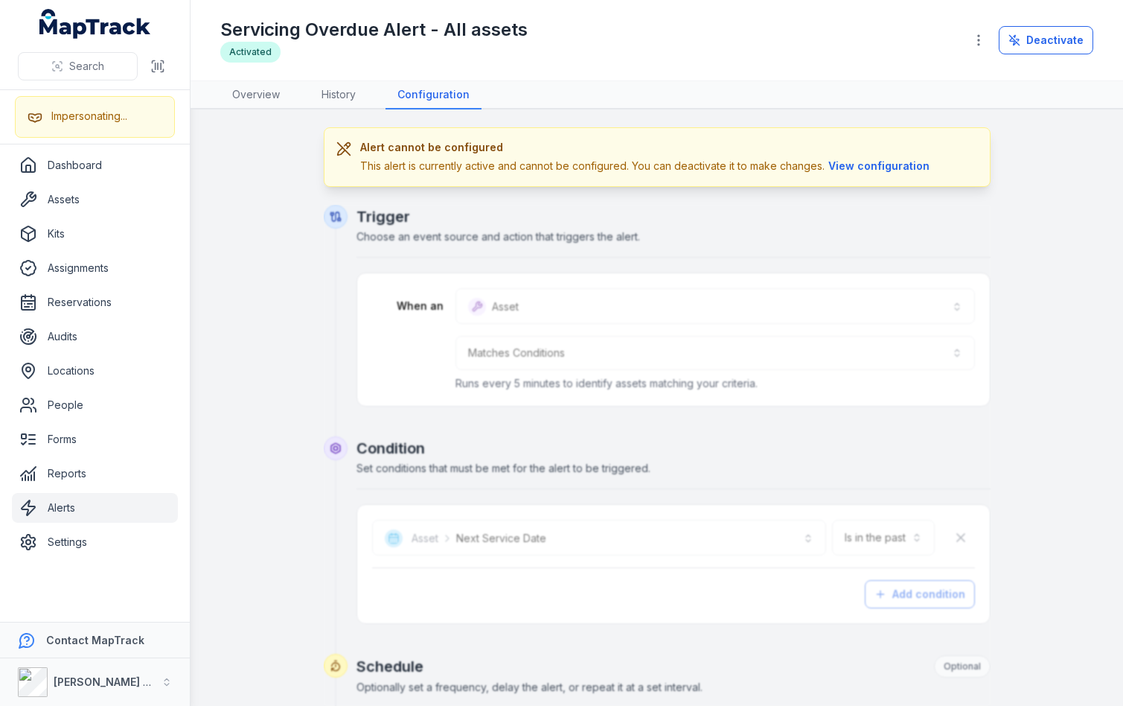
click at [991, 190] on div "**********" at bounding box center [656, 679] width 873 height 1105
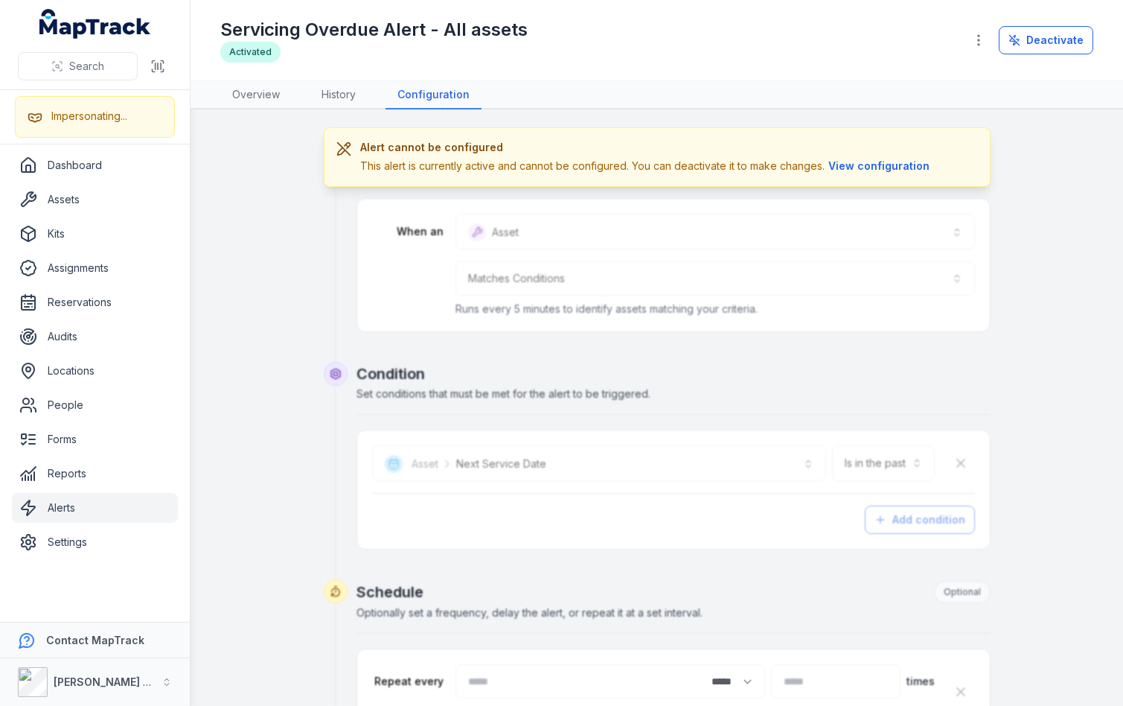
scroll to position [84, 0]
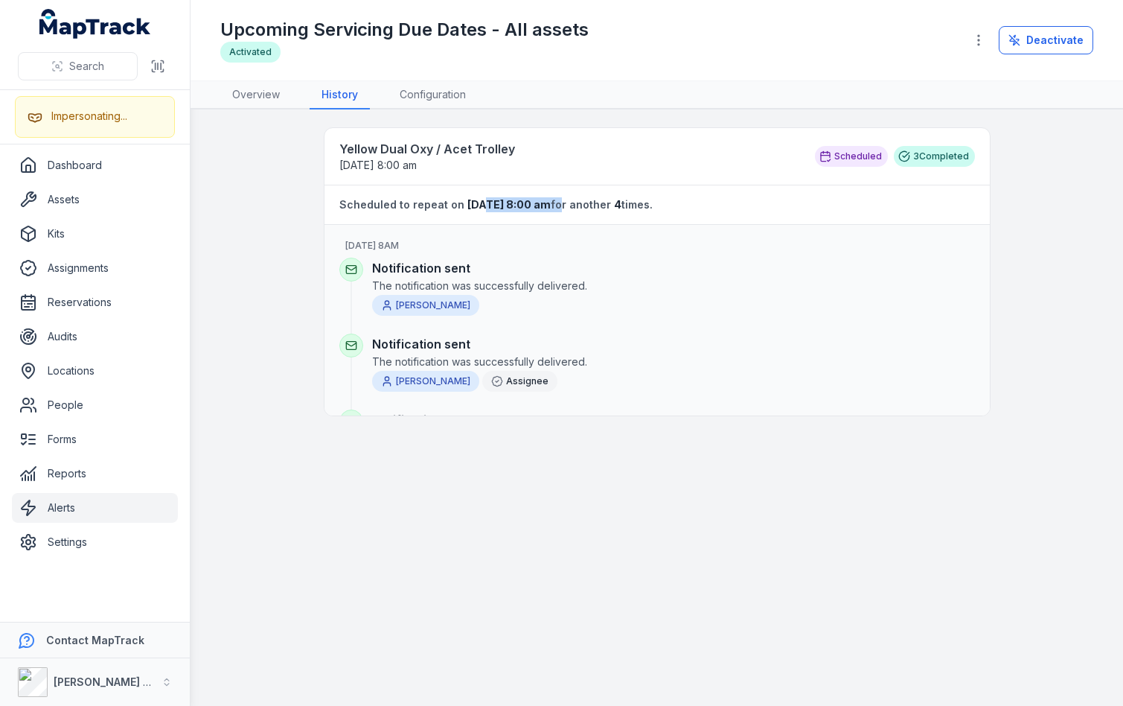
drag, startPoint x: 477, startPoint y: 209, endPoint x: 578, endPoint y: 208, distance: 101.2
click at [577, 208] on strong "Scheduled to repeat on 02/09/2025 8:00 am for another 4 times." at bounding box center [657, 204] width 636 height 15
drag, startPoint x: 611, startPoint y: 206, endPoint x: 636, endPoint y: 204, distance: 25.4
click at [613, 206] on strong "Scheduled to repeat on 02/09/2025 8:00 am for another 4 times." at bounding box center [657, 204] width 636 height 15
click at [637, 204] on strong "Scheduled to repeat on 02/09/2025 8:00 am for another 4 times." at bounding box center [657, 204] width 636 height 15
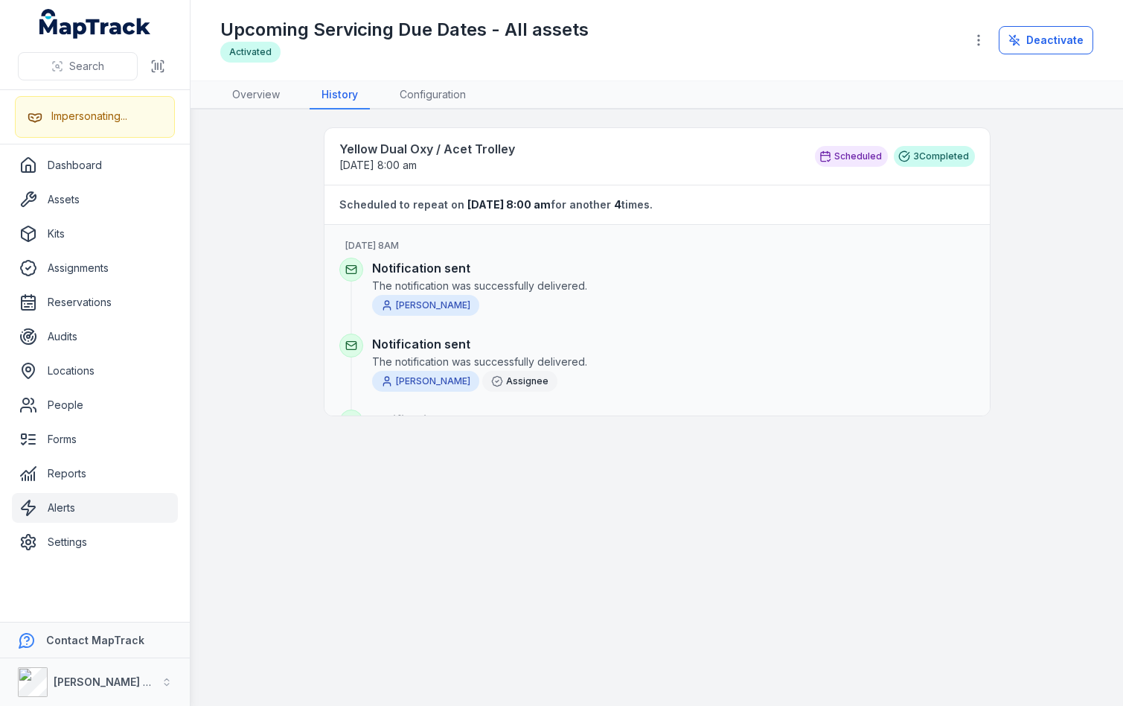
click at [624, 204] on strong "Scheduled to repeat on 02/09/2025 8:00 am for another 4 times." at bounding box center [657, 204] width 636 height 15
click at [621, 204] on span "4" at bounding box center [617, 204] width 7 height 13
click at [723, 205] on strong "Scheduled to repeat on 02/09/2025 8:00 am for another 4 times." at bounding box center [657, 204] width 636 height 15
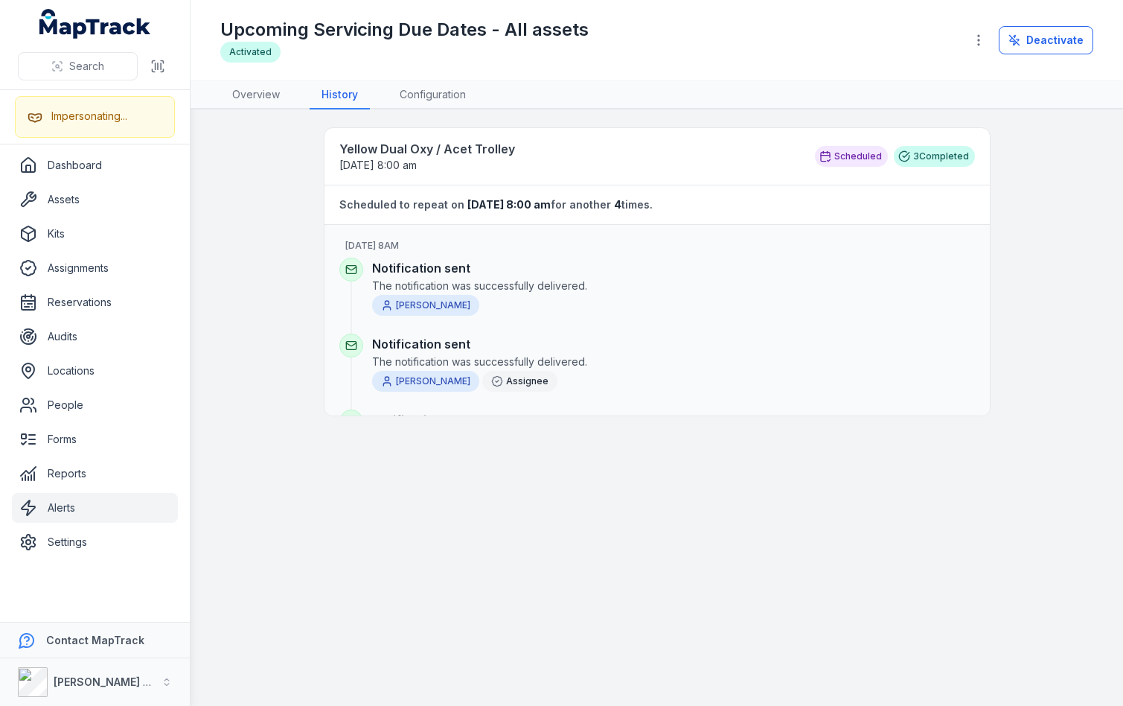
click at [1003, 205] on div "Yellow Dual Oxy / Acet Trolley 02/09/2025 8:00 am Scheduled 3 Completed Schedul…" at bounding box center [656, 271] width 873 height 289
click at [860, 164] on div "Scheduled" at bounding box center [851, 156] width 73 height 21
click at [888, 74] on div "Upcoming Servicing Due Dates - All assets Activated Deactivate" at bounding box center [656, 40] width 873 height 68
click at [435, 98] on link "Configuration" at bounding box center [433, 95] width 90 height 28
click at [582, 62] on div "Servicing Overdue Alert - All assets Activated" at bounding box center [586, 40] width 732 height 45
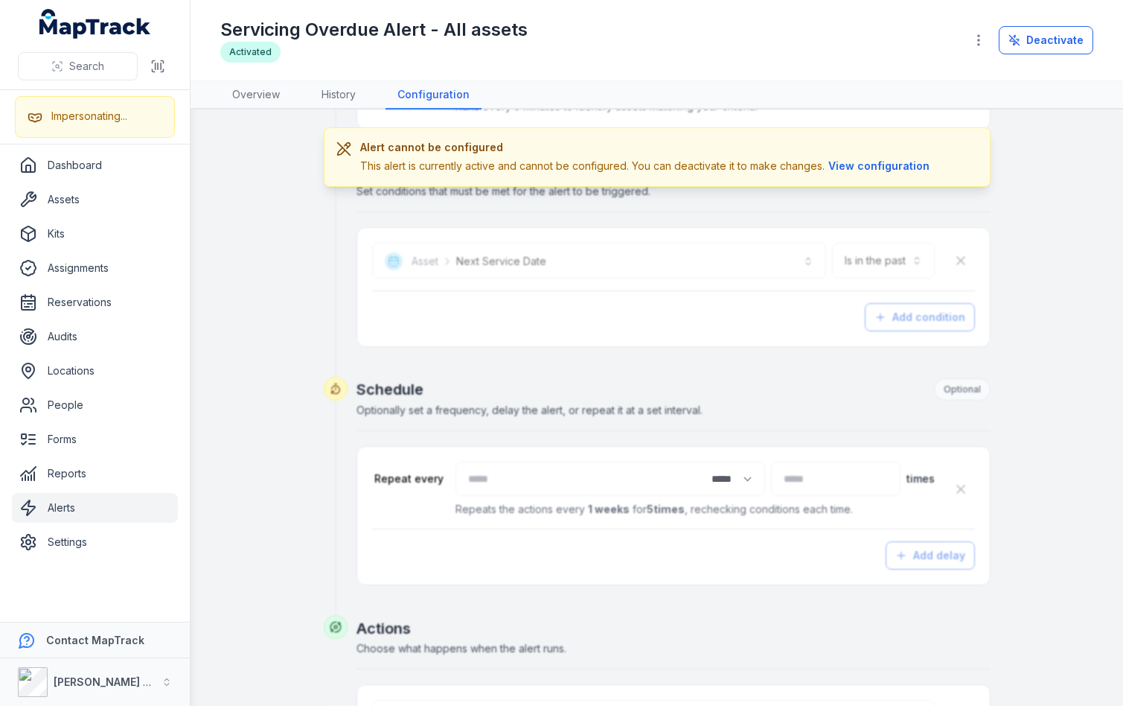
scroll to position [23, 0]
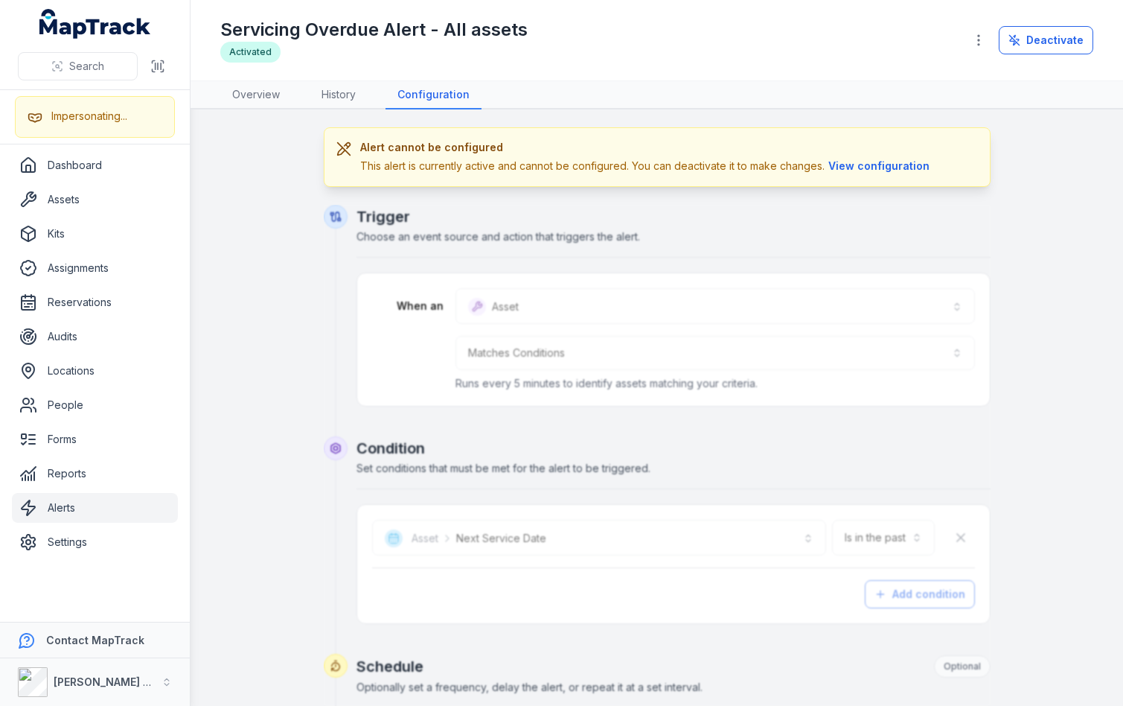
click at [582, 58] on div "Servicing Overdue Alert - All assets Activated" at bounding box center [586, 40] width 732 height 45
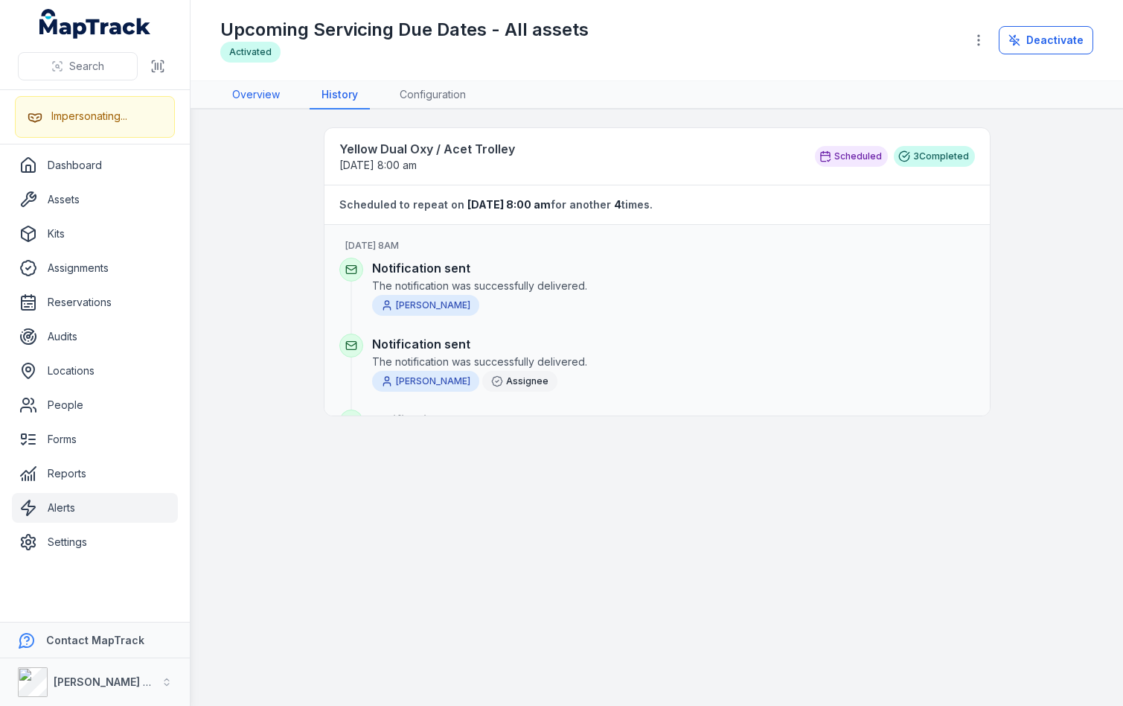
click at [261, 88] on link "Overview" at bounding box center [255, 95] width 71 height 28
click at [694, 42] on div "Upcoming Servicing Due Dates - All assets Activated" at bounding box center [586, 40] width 732 height 45
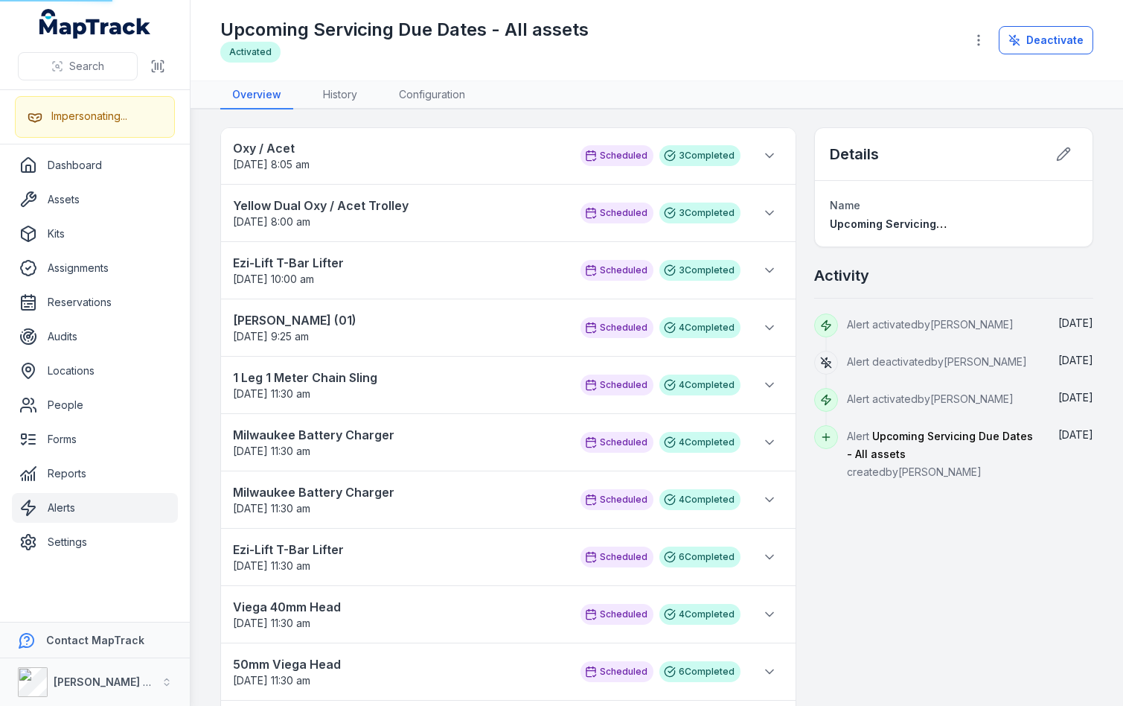
click at [737, 34] on div "Upcoming Servicing Due Dates - All assets Activated" at bounding box center [586, 40] width 732 height 45
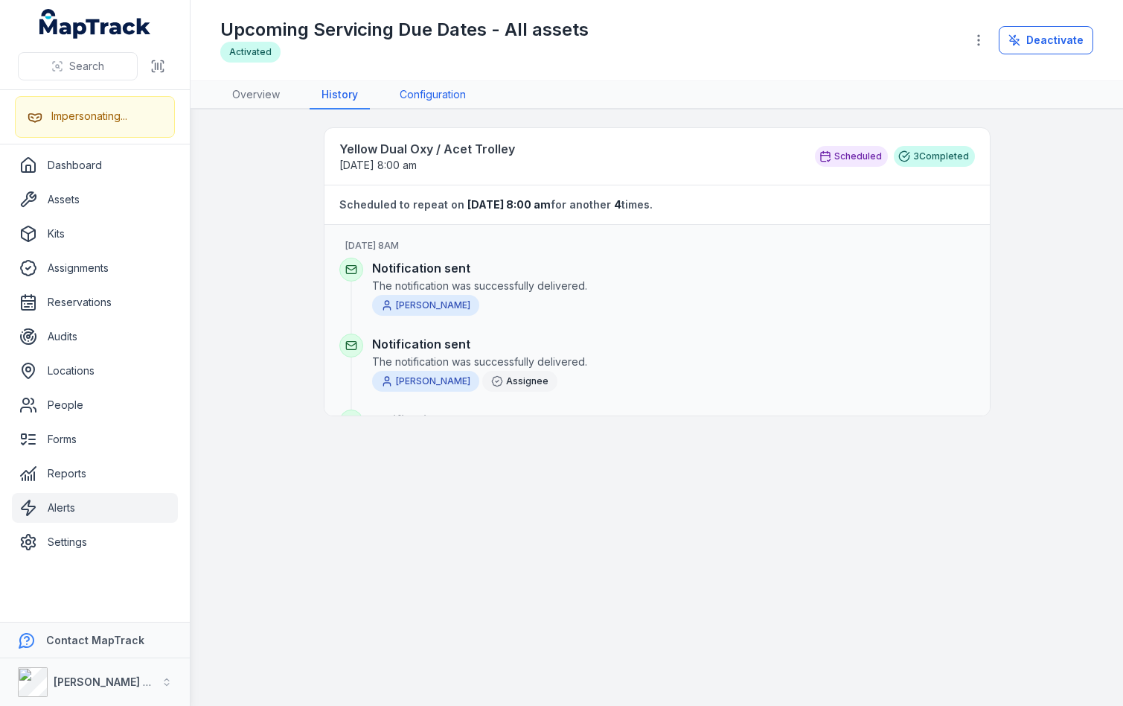
click at [427, 97] on link "Configuration" at bounding box center [433, 95] width 90 height 28
click at [661, 57] on div "Upcoming Servicing Due Dates - All assets Activated" at bounding box center [586, 40] width 732 height 45
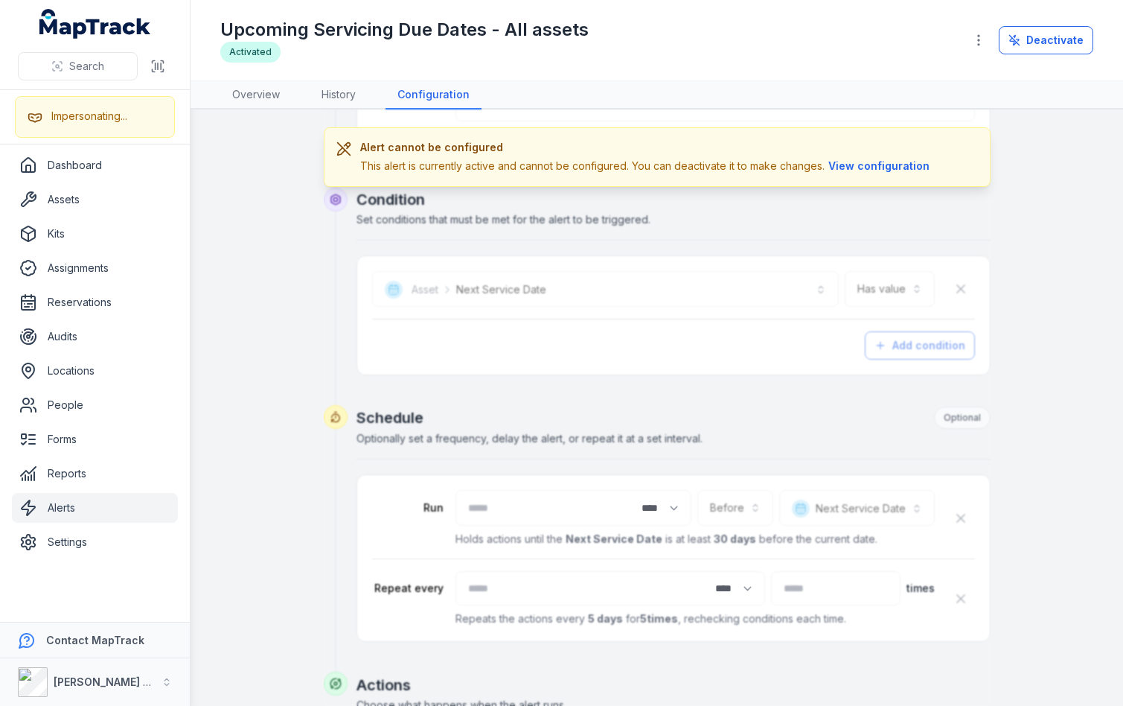
scroll to position [133, 0]
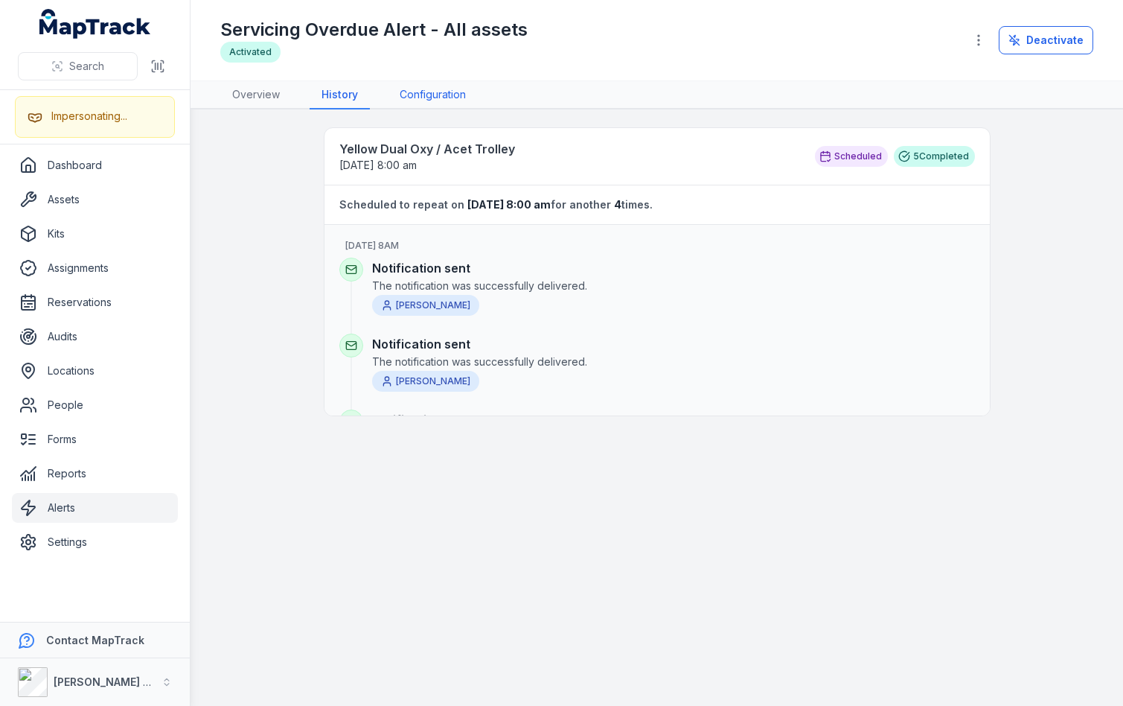
click at [426, 97] on link "Configuration" at bounding box center [433, 95] width 90 height 28
drag, startPoint x: 634, startPoint y: 52, endPoint x: 780, endPoint y: 5, distance: 153.2
click at [636, 51] on div "Servicing Overdue Alert - All assets Activated" at bounding box center [586, 40] width 732 height 45
click at [261, 89] on link "Overview" at bounding box center [255, 95] width 71 height 28
click at [269, 95] on link "Overview" at bounding box center [255, 95] width 71 height 28
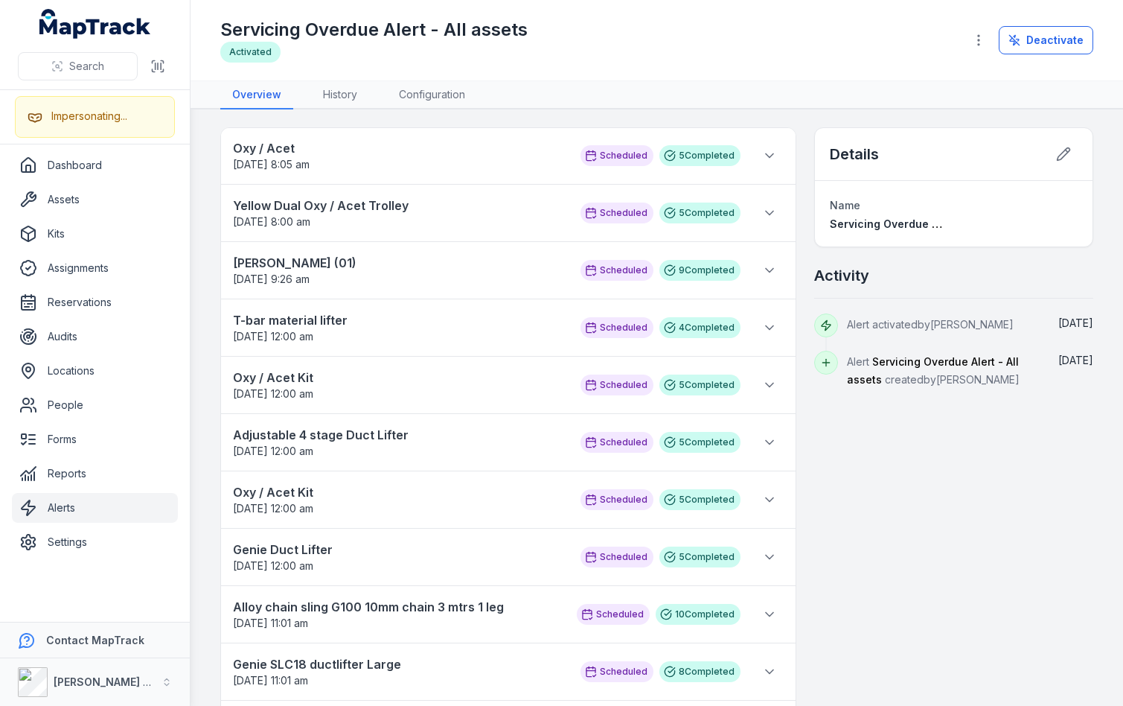
click at [696, 89] on nav "Overview History Configuration" at bounding box center [656, 95] width 873 height 28
click at [254, 149] on strong "Oxy / Acet" at bounding box center [399, 148] width 333 height 18
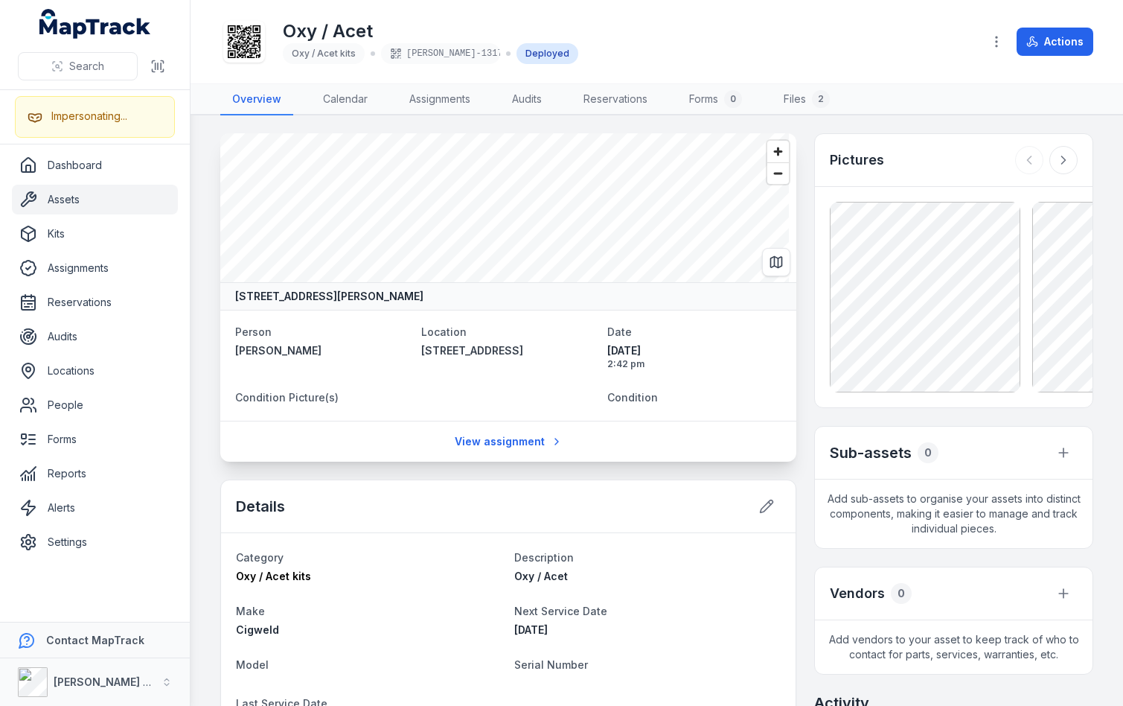
scroll to position [19, 0]
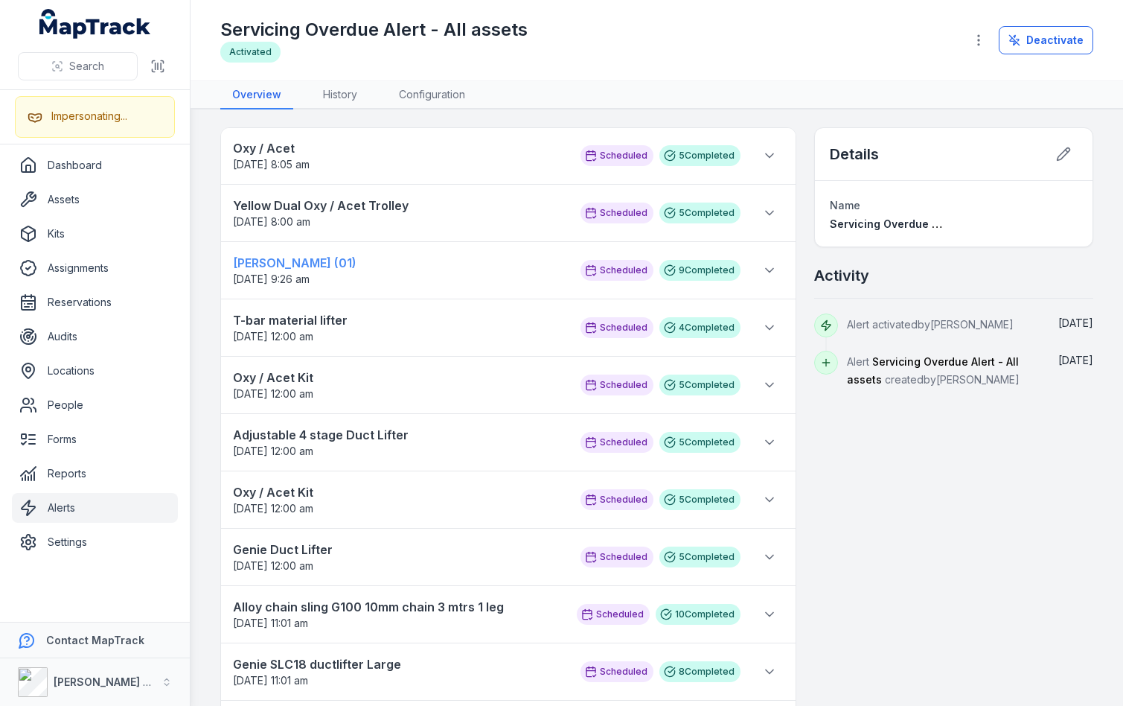
click at [275, 261] on strong "[PERSON_NAME] (01)" at bounding box center [399, 263] width 333 height 18
click at [281, 439] on strong "Adjustable 4 stage Duct Lifter" at bounding box center [399, 435] width 333 height 18
click at [275, 211] on strong "Yellow Dual Oxy / Acet Trolley" at bounding box center [399, 205] width 333 height 18
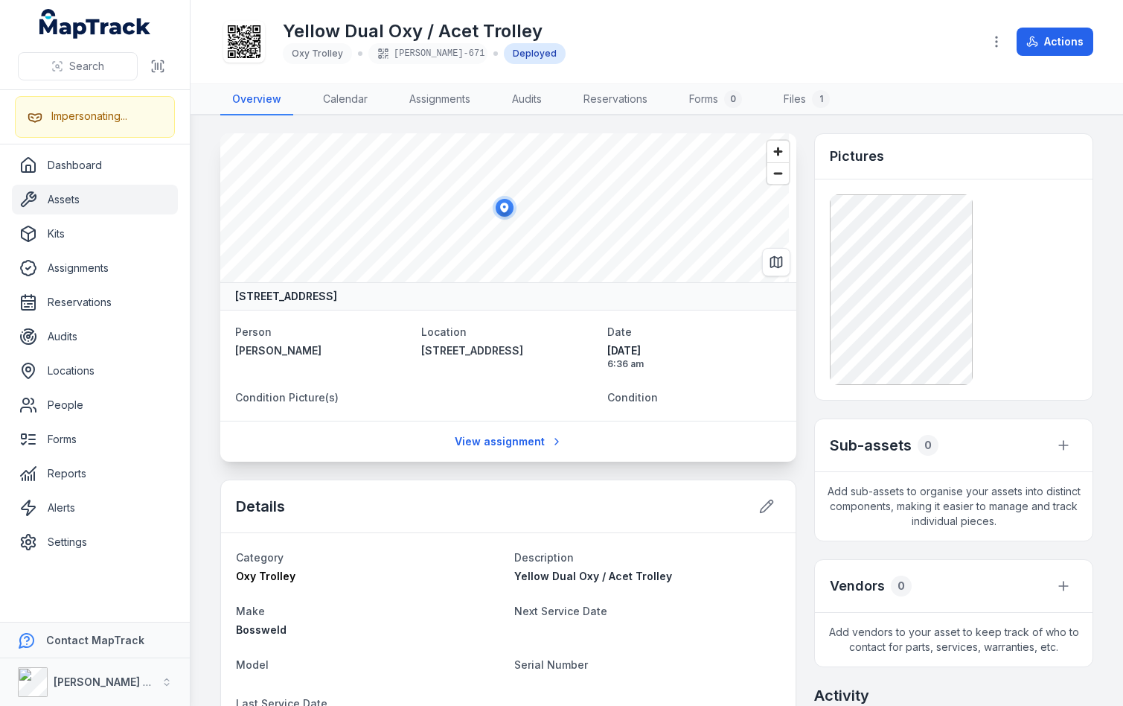
click at [205, 196] on main "[STREET_ADDRESS] Person [PERSON_NAME] Location [STREET_ADDRESS] Date [DATE] 6:3…" at bounding box center [657, 410] width 933 height 590
click at [202, 194] on main "[STREET_ADDRESS] Person [PERSON_NAME] Location [STREET_ADDRESS] Date [DATE] 6:3…" at bounding box center [657, 410] width 933 height 590
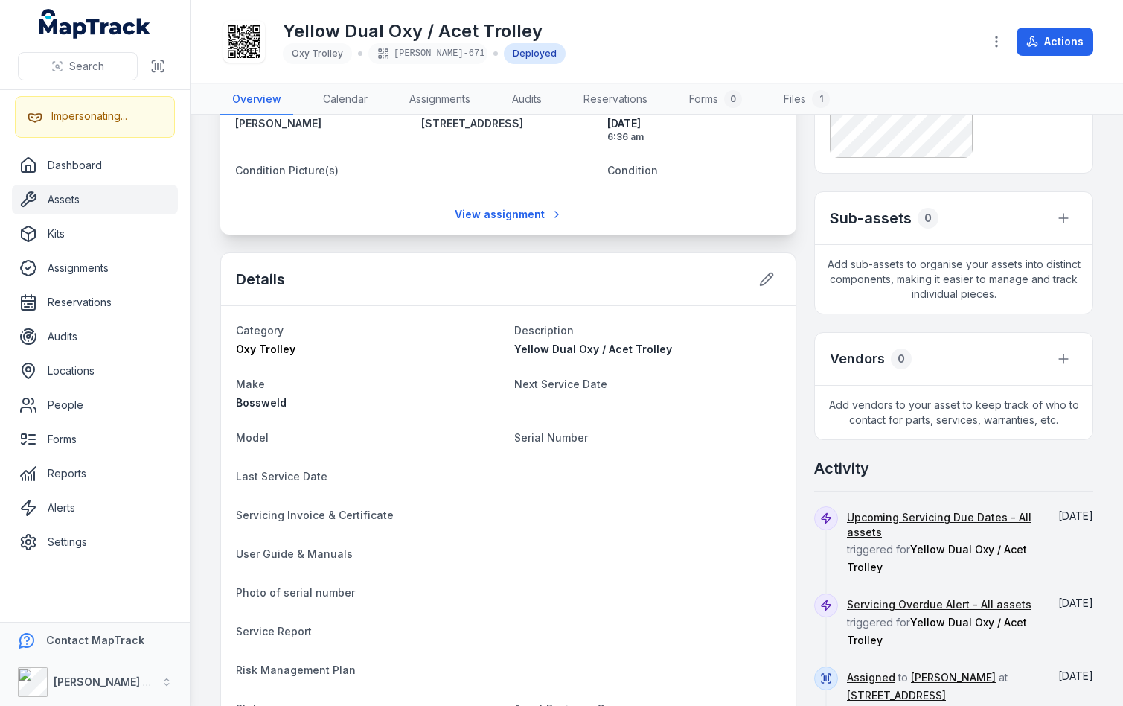
click at [204, 197] on main "[STREET_ADDRESS] Person [PERSON_NAME] Location [STREET_ADDRESS] Date [DATE] 6:3…" at bounding box center [657, 410] width 933 height 590
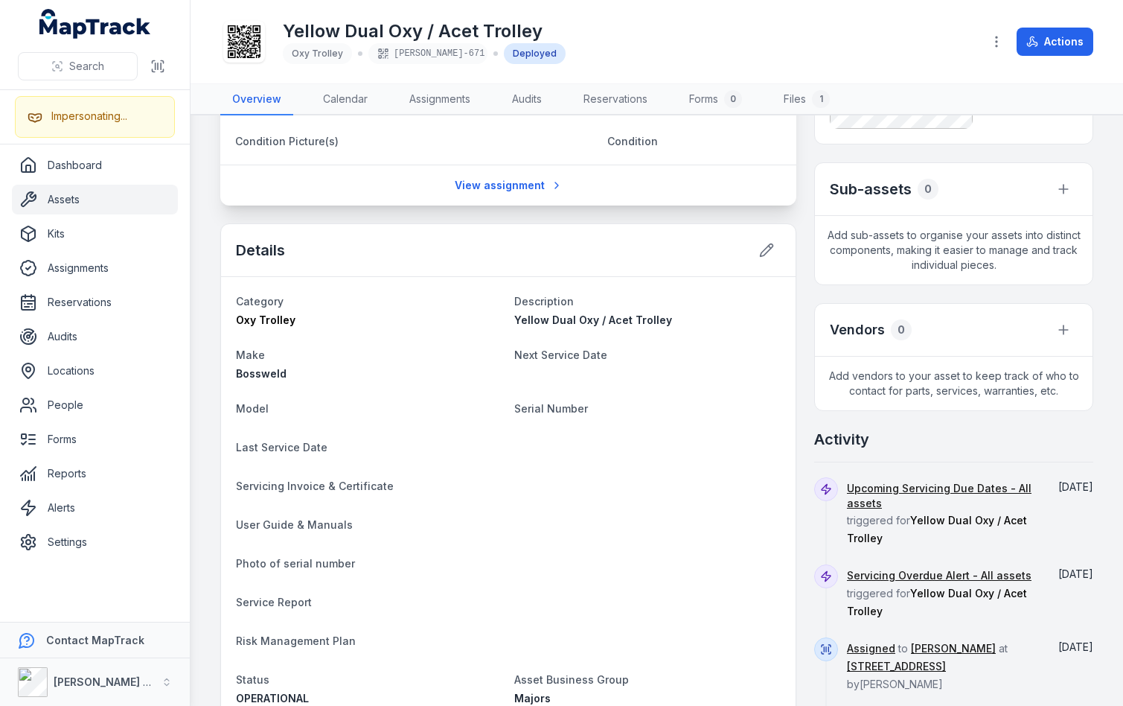
click at [204, 197] on main "[STREET_ADDRESS] Person [PERSON_NAME] Location [STREET_ADDRESS] Date [DATE] 6:3…" at bounding box center [657, 410] width 933 height 590
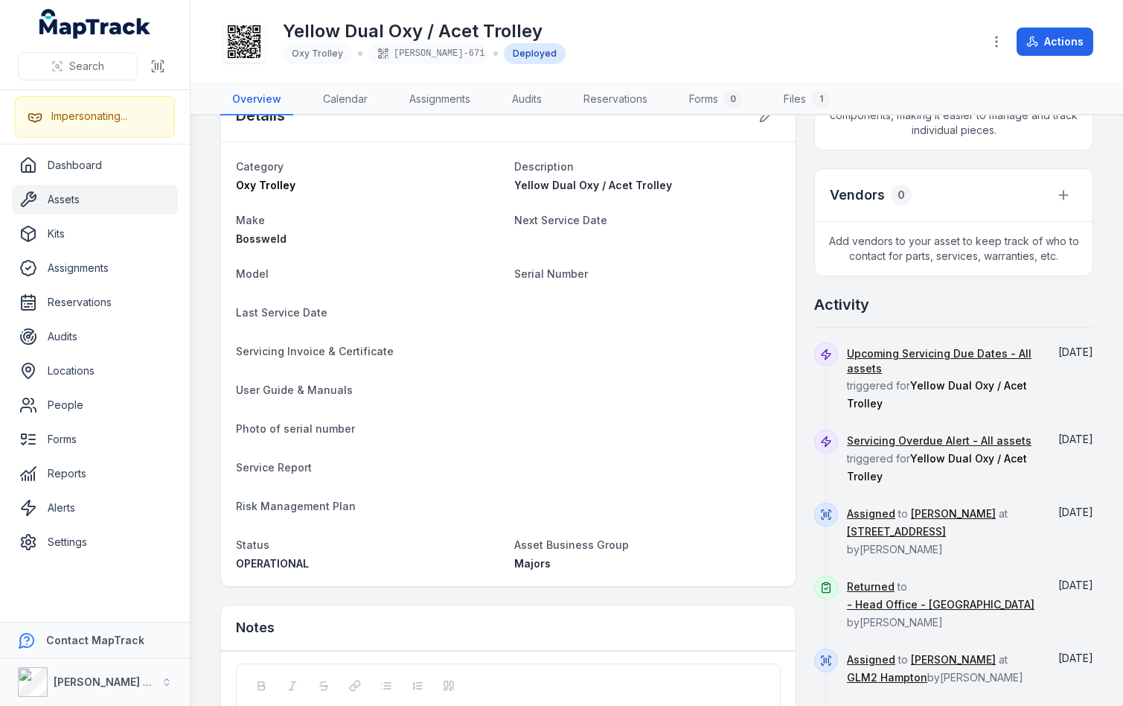
click at [204, 197] on main "[STREET_ADDRESS] Person [PERSON_NAME] Location [STREET_ADDRESS] Date [DATE] 6:3…" at bounding box center [657, 410] width 933 height 590
